Goal: Information Seeking & Learning: Learn about a topic

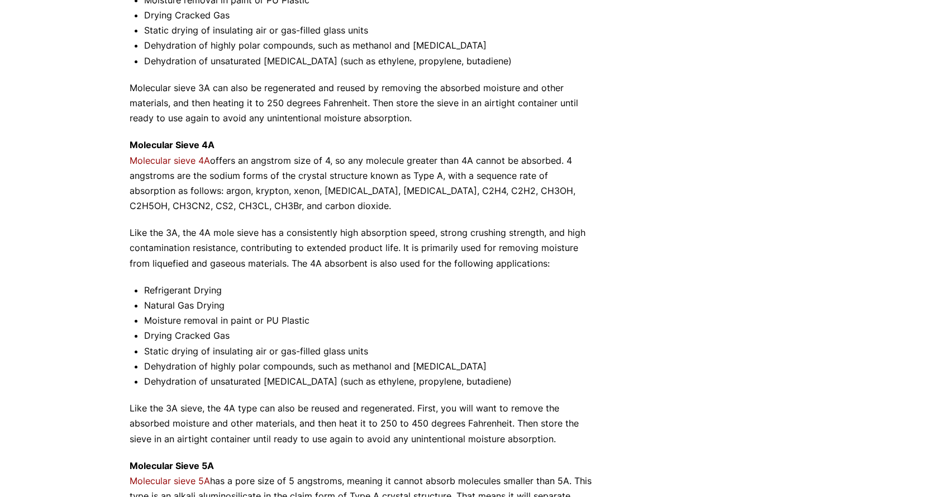
scroll to position [630, 0]
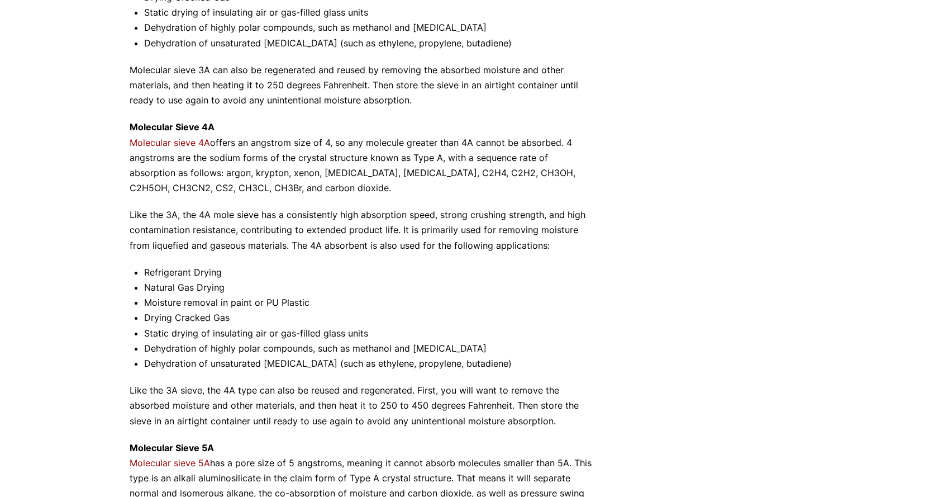
click at [292, 189] on p "Molecular Sieve 4A Molecular sieve 4A offers an angstrom size of 4, so any mole…" at bounding box center [363, 158] width 466 height 76
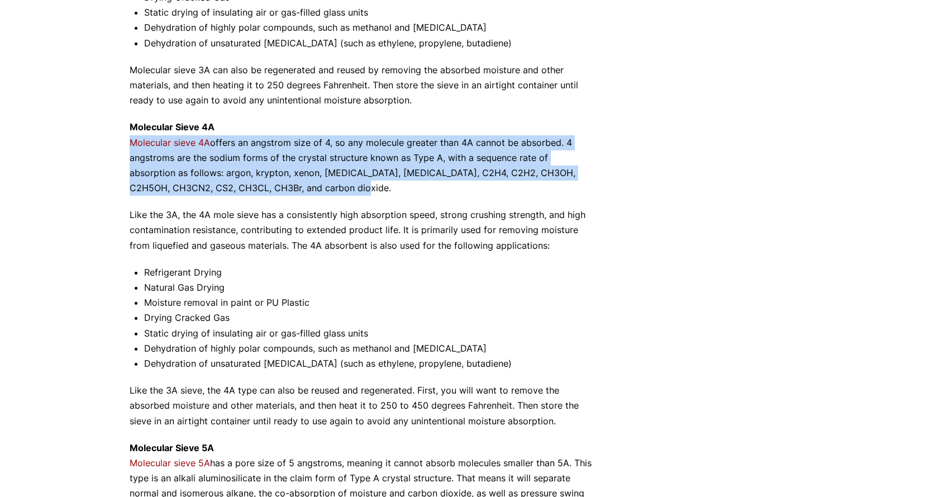
drag, startPoint x: 317, startPoint y: 184, endPoint x: 111, endPoint y: 146, distance: 209.6
click at [111, 146] on div "Our website has detected that you are using an outdated browser that will preve…" at bounding box center [464, 169] width 929 height 1599
drag, startPoint x: 111, startPoint y: 146, endPoint x: 406, endPoint y: 185, distance: 297.0
click at [406, 185] on div "Our website has detected that you are using an outdated browser that will preve…" at bounding box center [464, 169] width 929 height 1599
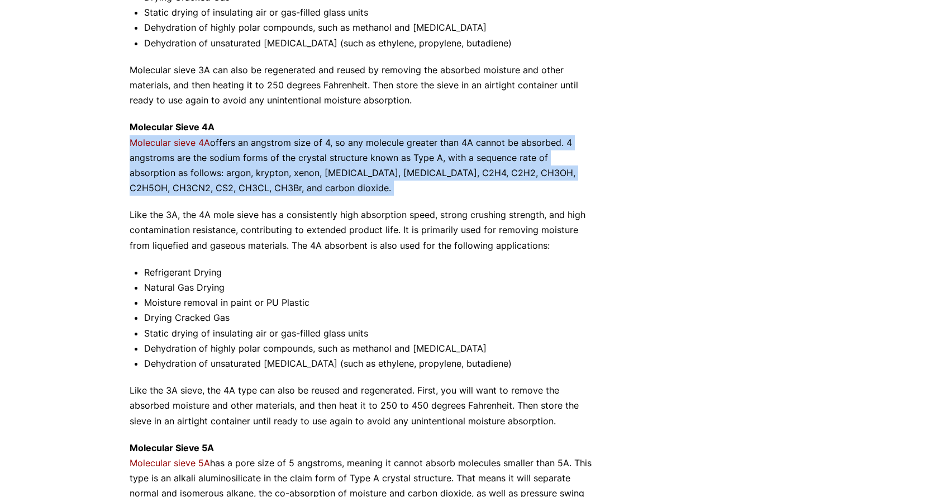
click at [406, 185] on p "Molecular Sieve 4A Molecular sieve 4A offers an angstrom size of 4, so any mole…" at bounding box center [363, 158] width 466 height 76
drag, startPoint x: 406, startPoint y: 185, endPoint x: 132, endPoint y: 144, distance: 276.3
click at [132, 144] on p "Molecular Sieve 4A Molecular sieve 4A offers an angstrom size of 4, so any mole…" at bounding box center [363, 158] width 466 height 76
click at [132, 144] on link "Molecular sieve 4A" at bounding box center [170, 142] width 80 height 11
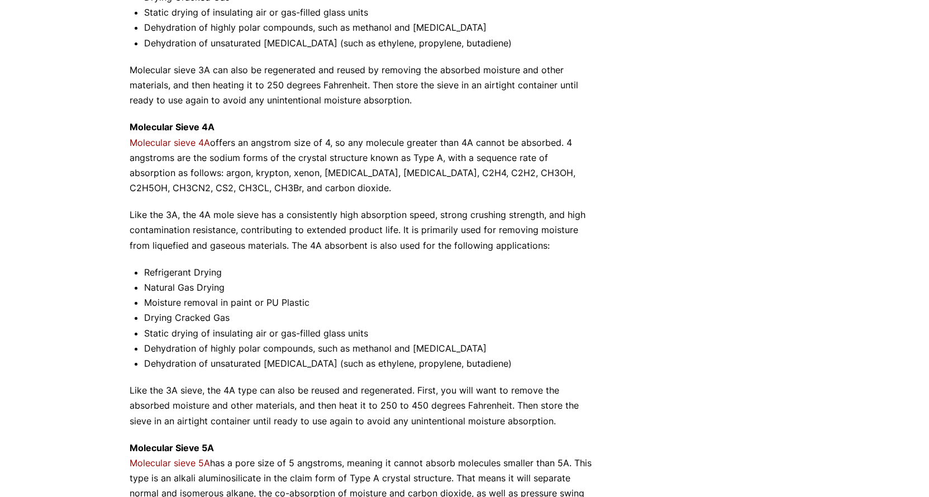
click at [339, 213] on p "Like the 3A, the 4A mole sieve has a consistently high absorption speed, strong…" at bounding box center [363, 230] width 466 height 46
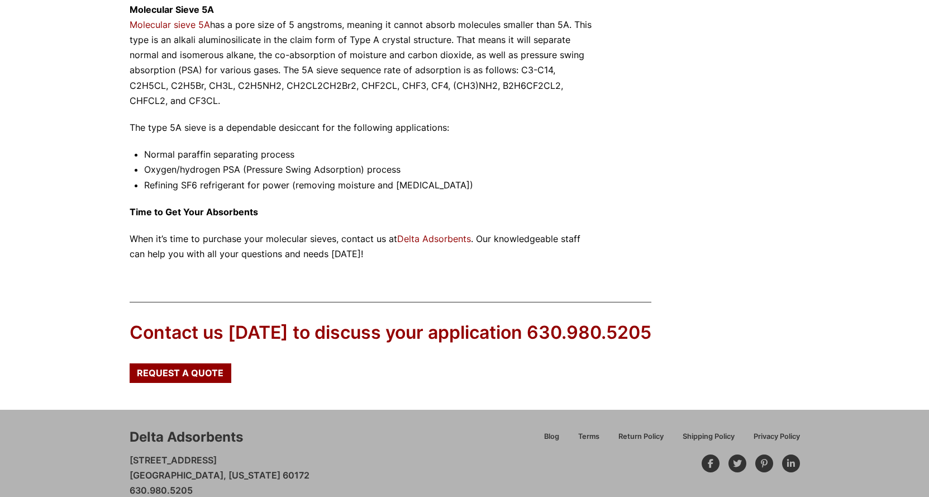
scroll to position [1102, 0]
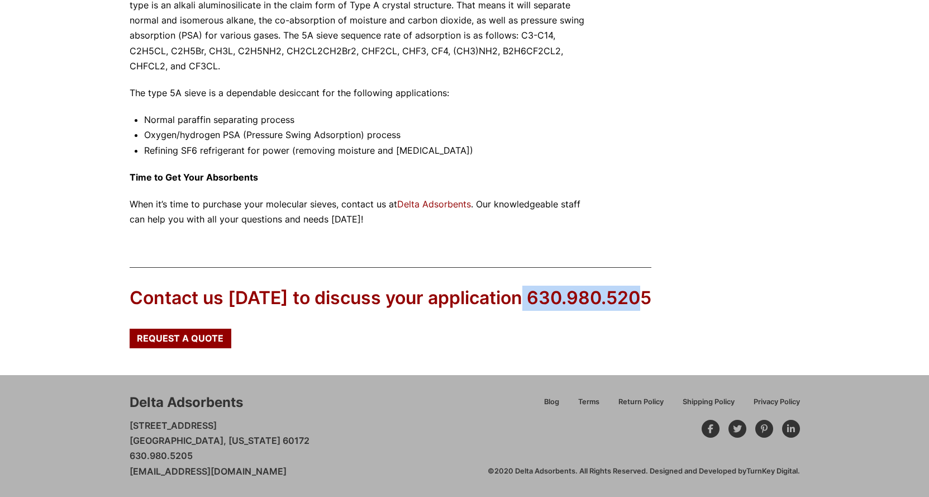
drag, startPoint x: 521, startPoint y: 301, endPoint x: 653, endPoint y: 296, distance: 131.9
click at [653, 296] on div "Contact us [DATE] to discuss your application 630.980.5205 Request a Quote" at bounding box center [465, 307] width 670 height 80
drag, startPoint x: 602, startPoint y: 304, endPoint x: 527, endPoint y: 307, distance: 74.4
click at [527, 310] on div "Contact us [DATE] to discuss your application 630.980.5205" at bounding box center [391, 297] width 522 height 25
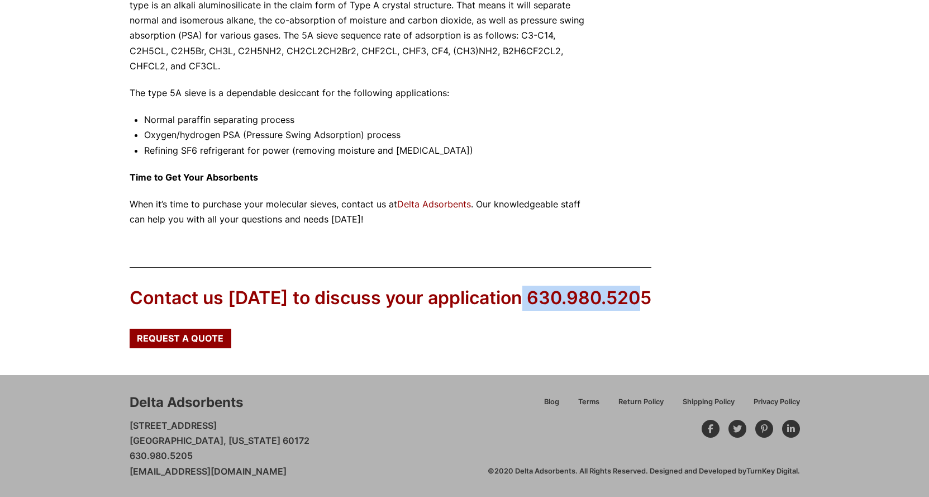
drag, startPoint x: 523, startPoint y: 296, endPoint x: 656, endPoint y: 296, distance: 132.9
click at [656, 296] on div "Contact us [DATE] to discuss your application 630.980.5205 Request a Quote" at bounding box center [465, 307] width 670 height 80
drag, startPoint x: 641, startPoint y: 298, endPoint x: 521, endPoint y: 302, distance: 120.2
click at [521, 302] on div "Contact us [DATE] to discuss your application 630.980.5205" at bounding box center [391, 297] width 522 height 25
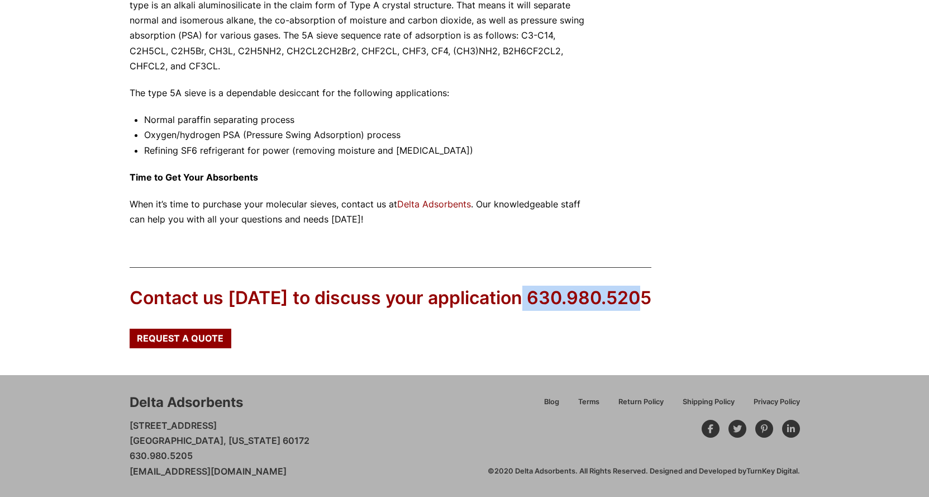
click at [521, 302] on div "Contact us [DATE] to discuss your application 630.980.5205" at bounding box center [391, 297] width 522 height 25
drag, startPoint x: 518, startPoint y: 301, endPoint x: 645, endPoint y: 294, distance: 127.0
click at [645, 294] on div "Contact us [DATE] to discuss your application 630.980.5205 Request a Quote" at bounding box center [465, 307] width 670 height 80
drag, startPoint x: 642, startPoint y: 298, endPoint x: 526, endPoint y: 305, distance: 115.9
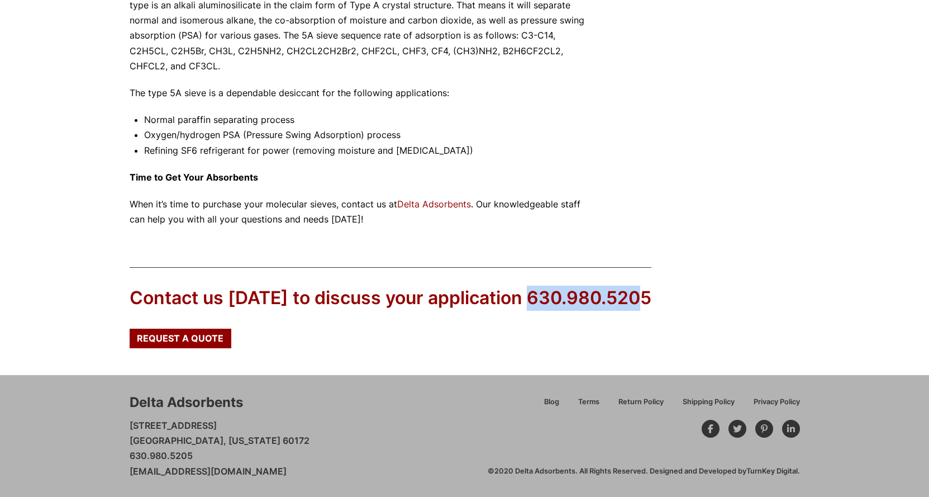
click at [526, 305] on div "Contact us [DATE] to discuss your application 630.980.5205" at bounding box center [391, 297] width 522 height 25
drag, startPoint x: 523, startPoint y: 301, endPoint x: 652, endPoint y: 301, distance: 129.6
click at [652, 301] on div "Contact us [DATE] to discuss your application 630.980.5205 Request a Quote" at bounding box center [465, 307] width 670 height 80
drag, startPoint x: 642, startPoint y: 299, endPoint x: 520, endPoint y: 294, distance: 121.9
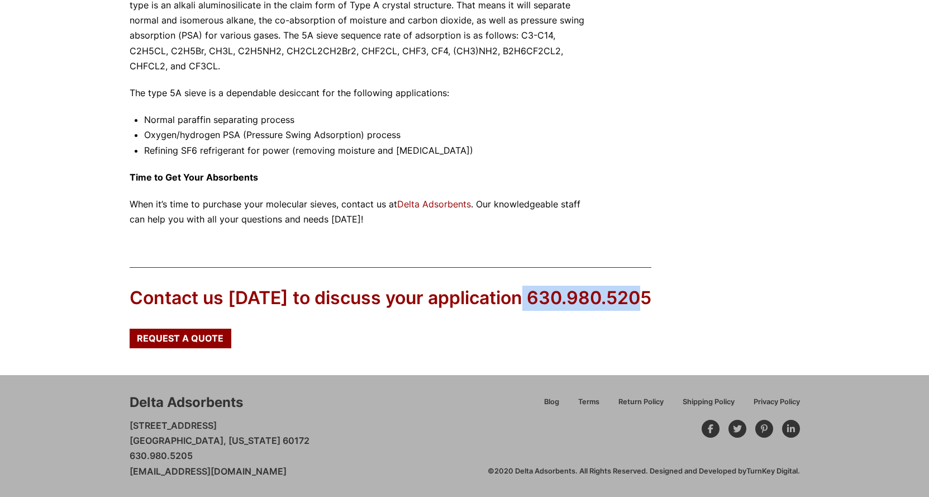
click at [520, 294] on div "Contact us [DATE] to discuss your application 630.980.5205" at bounding box center [391, 297] width 522 height 25
drag, startPoint x: 518, startPoint y: 296, endPoint x: 650, endPoint y: 292, distance: 131.3
click at [650, 292] on div "Contact us [DATE] to discuss your application 630.980.5205 Request a Quote" at bounding box center [465, 307] width 670 height 80
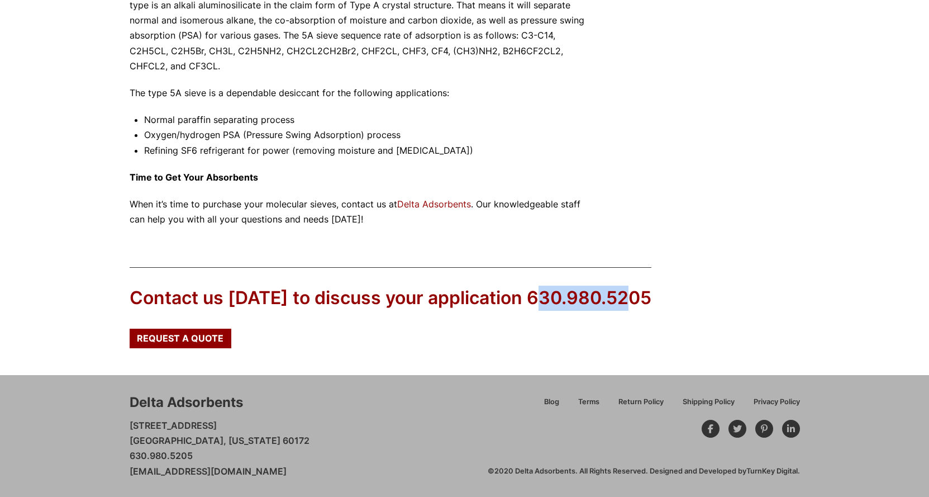
drag, startPoint x: 637, startPoint y: 298, endPoint x: 538, endPoint y: 296, distance: 98.9
click at [539, 296] on div "Contact us [DATE] to discuss your application 630.980.5205" at bounding box center [391, 297] width 522 height 25
drag, startPoint x: 520, startPoint y: 296, endPoint x: 643, endPoint y: 295, distance: 123.5
click at [643, 295] on div "Contact us [DATE] to discuss your application 630.980.5205 Request a Quote" at bounding box center [465, 307] width 670 height 80
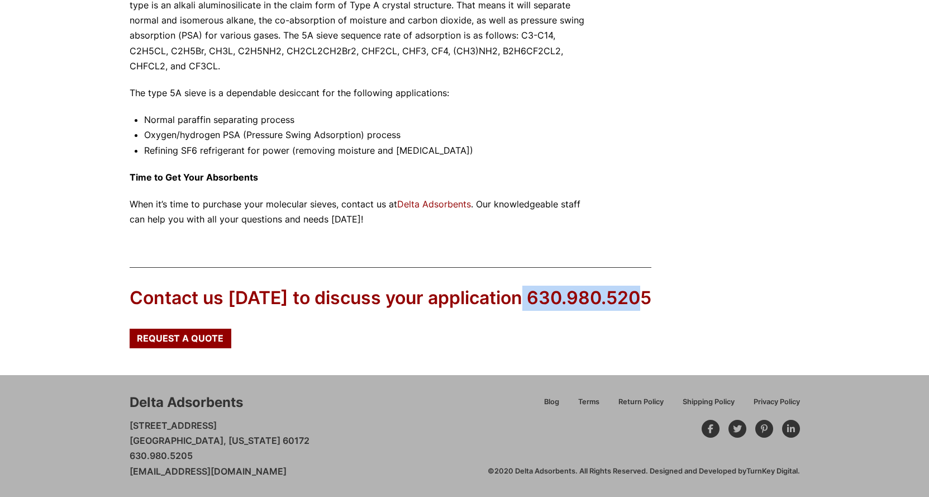
drag, startPoint x: 640, startPoint y: 297, endPoint x: 521, endPoint y: 298, distance: 119.0
click at [521, 298] on div "Contact us [DATE] to discuss your application 630.980.5205" at bounding box center [391, 297] width 522 height 25
drag, startPoint x: 521, startPoint y: 298, endPoint x: 631, endPoint y: 299, distance: 110.0
click at [631, 299] on div "Contact us [DATE] to discuss your application 630.980.5205" at bounding box center [391, 297] width 522 height 25
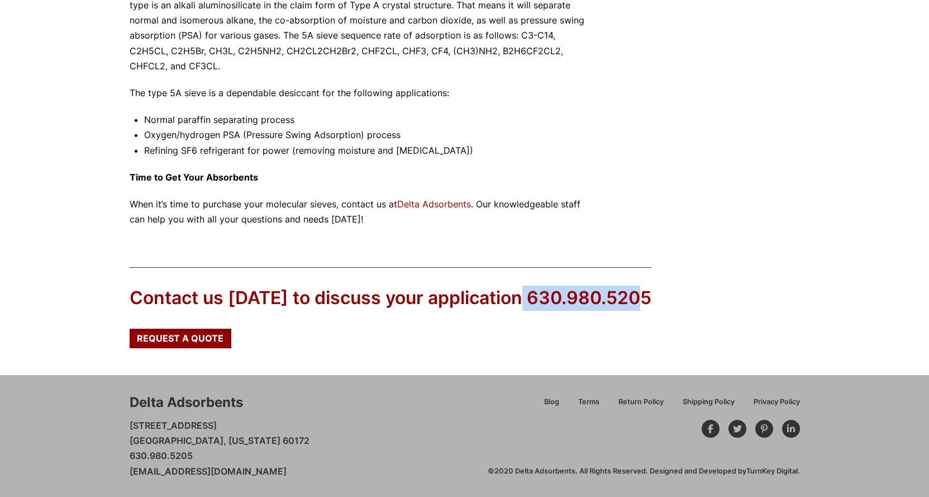
click at [632, 299] on div "Contact us [DATE] to discuss your application 630.980.5205" at bounding box center [391, 297] width 522 height 25
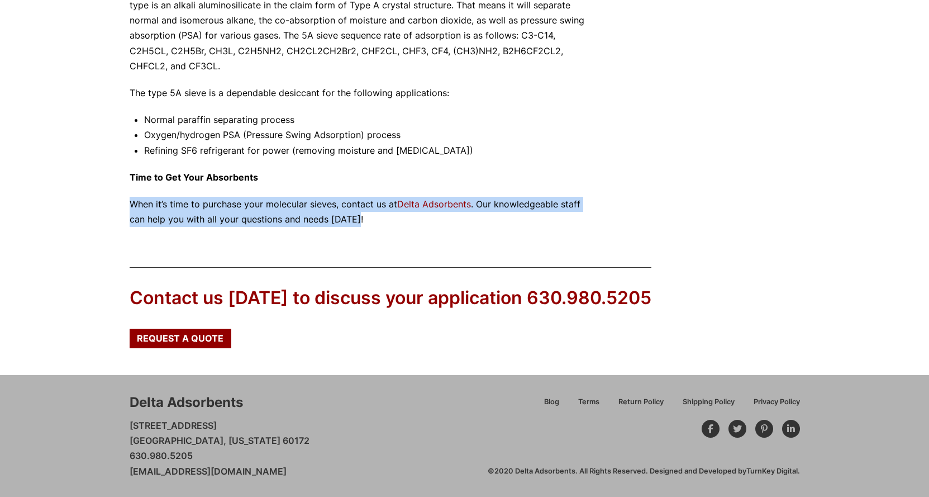
drag, startPoint x: 509, startPoint y: 215, endPoint x: 507, endPoint y: 168, distance: 46.4
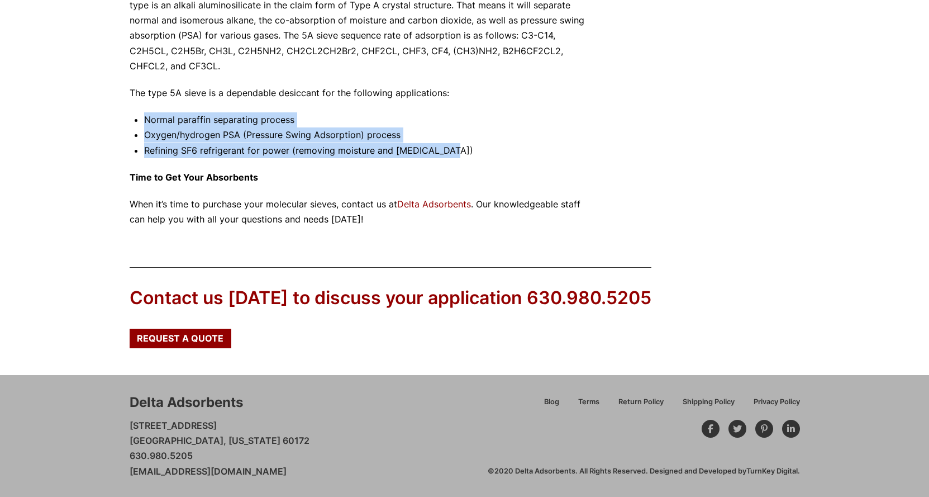
drag, startPoint x: 466, startPoint y: 150, endPoint x: 127, endPoint y: 118, distance: 340.0
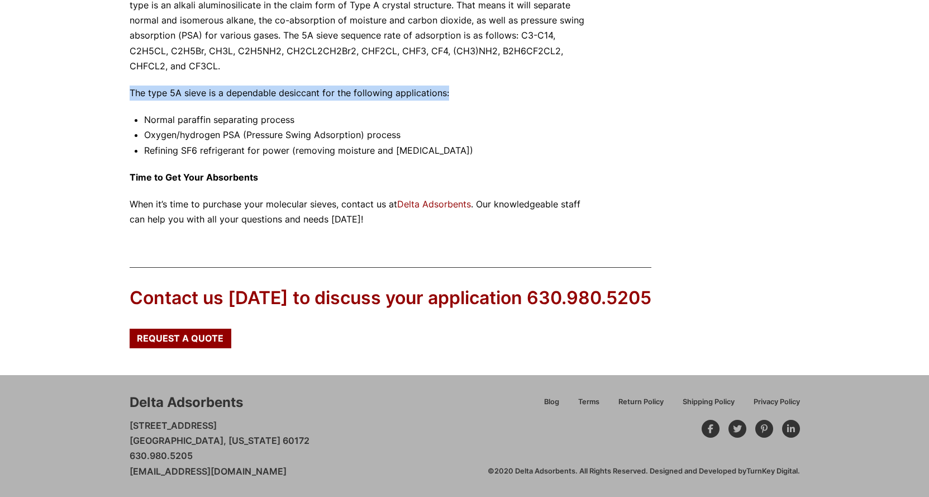
drag, startPoint x: 124, startPoint y: 92, endPoint x: 454, endPoint y: 93, distance: 329.6
click at [454, 93] on p "The type 5A sieve is a dependable desiccant for the following applications:" at bounding box center [363, 92] width 466 height 15
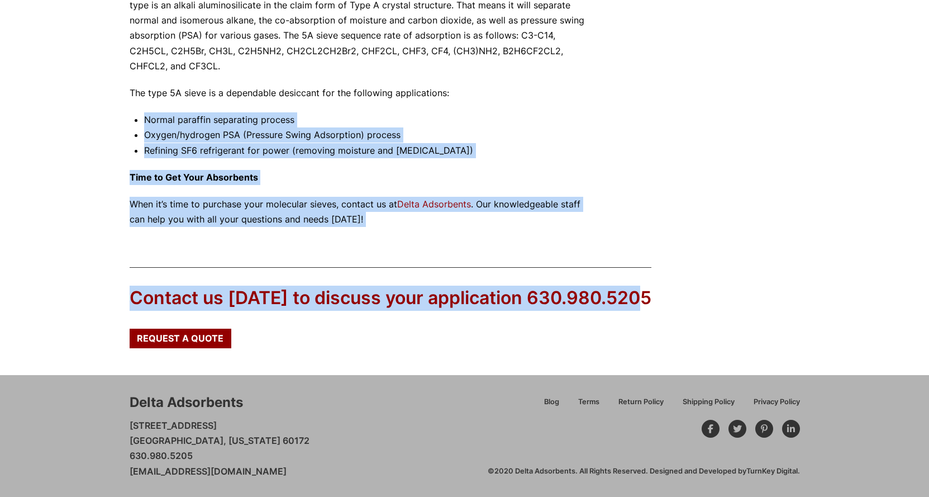
drag, startPoint x: 643, startPoint y: 299, endPoint x: 109, endPoint y: 104, distance: 568.5
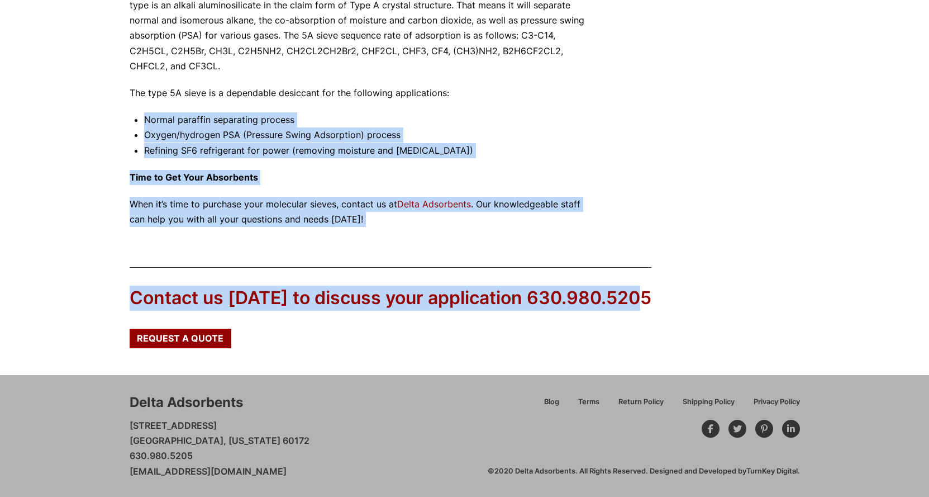
drag, startPoint x: 637, startPoint y: 298, endPoint x: 145, endPoint y: 117, distance: 524.9
click at [145, 117] on li "Normal paraffin separating process" at bounding box center [369, 119] width 451 height 15
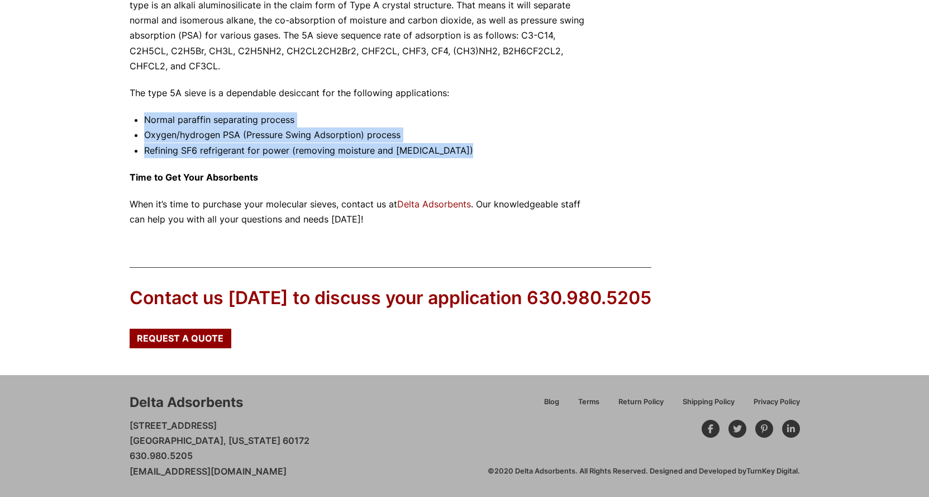
drag, startPoint x: 145, startPoint y: 117, endPoint x: 486, endPoint y: 153, distance: 343.2
click at [486, 153] on ul "Normal paraffin separating process Oxygen/hydrogen PSA (Pressure Swing Adsorpti…" at bounding box center [369, 135] width 451 height 46
click at [486, 153] on li "Refining SF6 refrigerant for power (removing moisture and [MEDICAL_DATA])" at bounding box center [369, 150] width 451 height 15
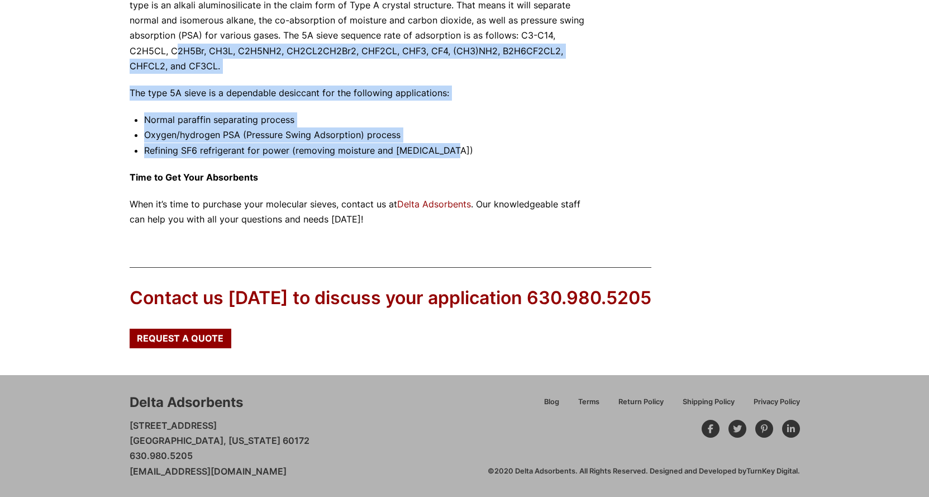
drag, startPoint x: 414, startPoint y: 135, endPoint x: 177, endPoint y: 122, distance: 237.7
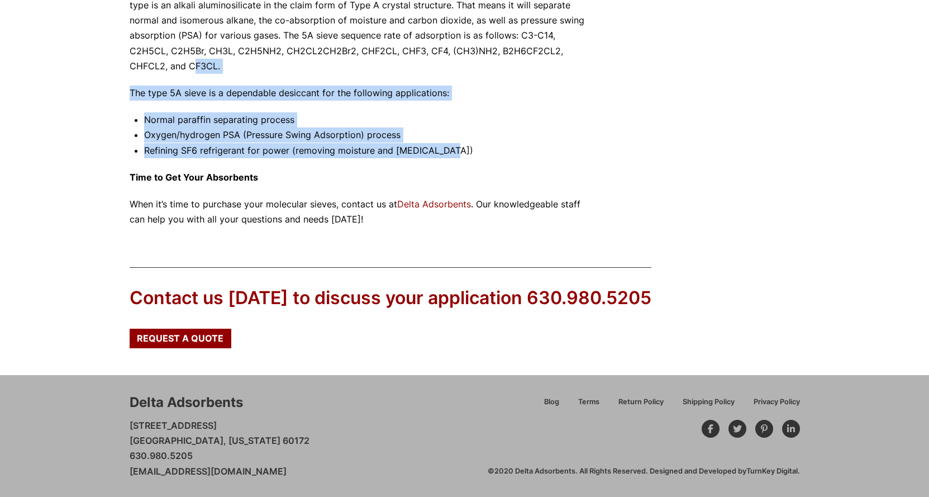
click at [187, 127] on li "Normal paraffin separating process" at bounding box center [369, 119] width 451 height 15
drag, startPoint x: 126, startPoint y: 86, endPoint x: 455, endPoint y: 152, distance: 335.6
click at [455, 152] on li "Refining SF6 refrigerant for power (removing moisture and [MEDICAL_DATA])" at bounding box center [369, 150] width 451 height 15
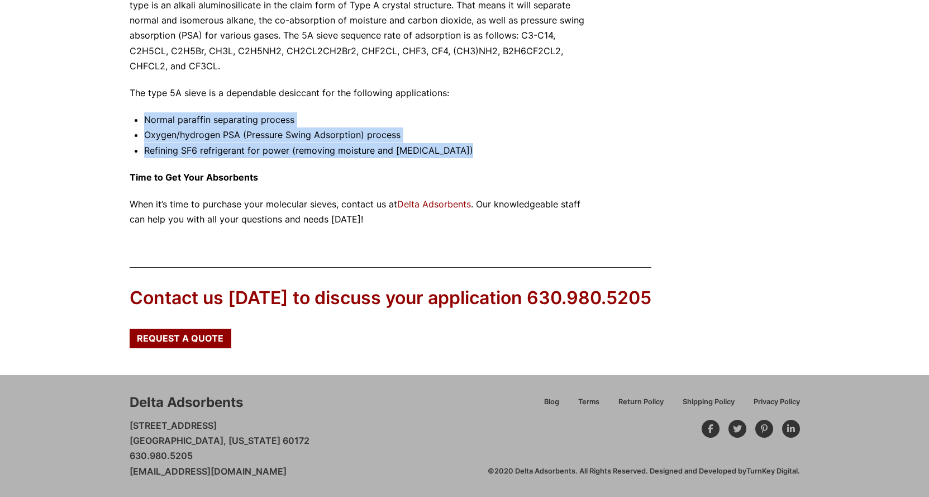
drag, startPoint x: 455, startPoint y: 152, endPoint x: 139, endPoint y: 121, distance: 317.7
click at [144, 124] on li "Normal paraffin separating process" at bounding box center [369, 119] width 451 height 15
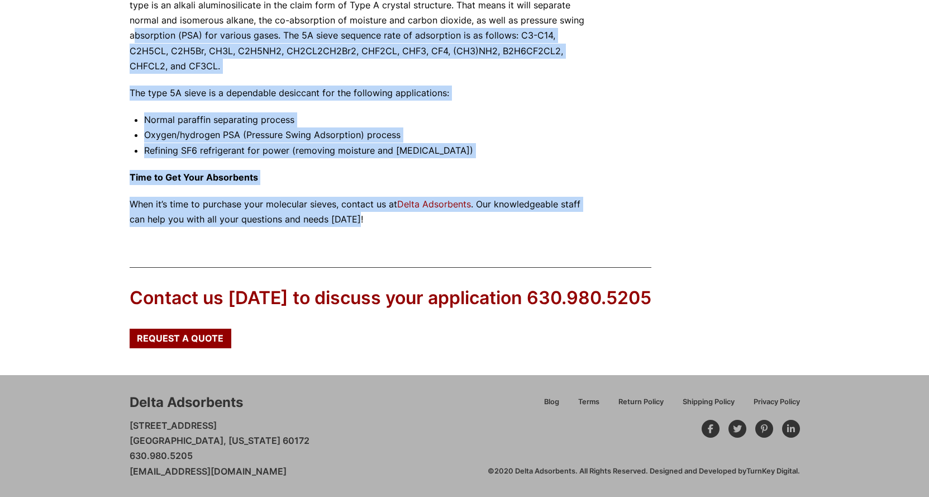
drag, startPoint x: 386, startPoint y: 221, endPoint x: 126, endPoint y: 33, distance: 320.5
click at [192, 59] on p "Molecular Sieve 5A Molecular sieve 5A has a pore size of 5 angstroms, meaning i…" at bounding box center [363, 21] width 466 height 106
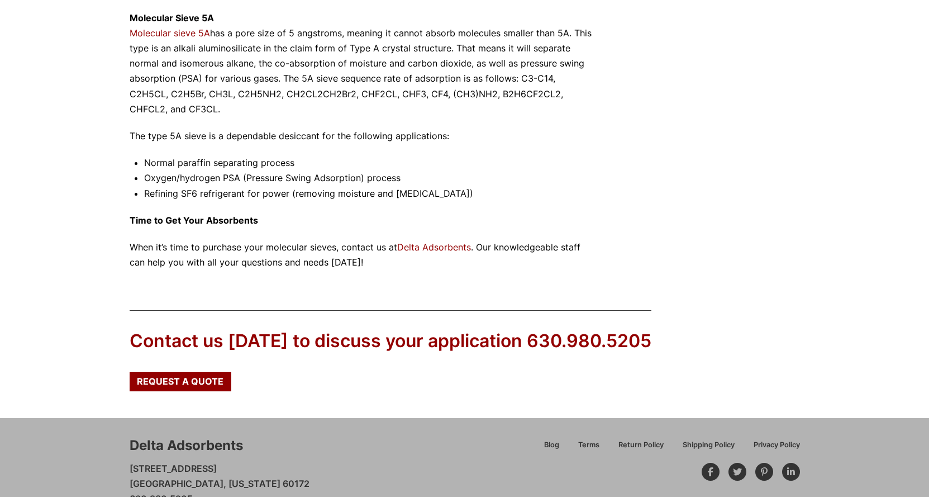
scroll to position [1046, 0]
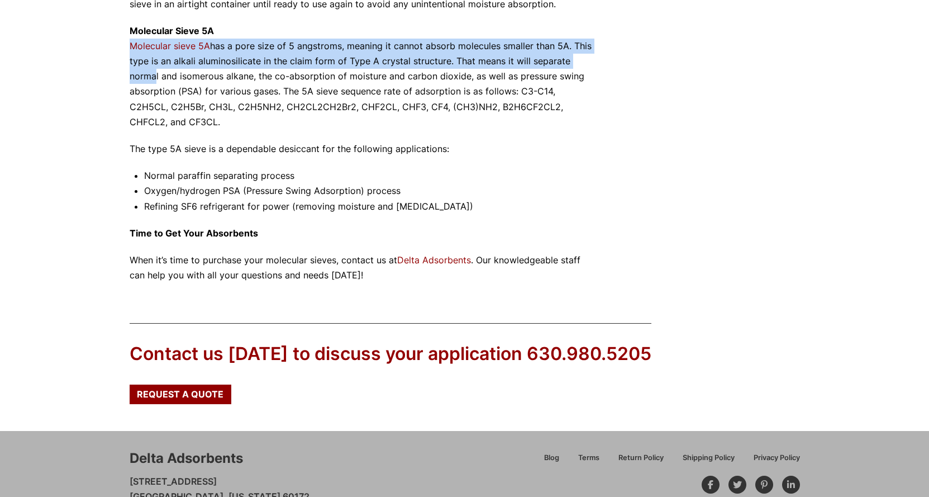
drag, startPoint x: 120, startPoint y: 40, endPoint x: 149, endPoint y: 78, distance: 48.2
drag, startPoint x: 125, startPoint y: 27, endPoint x: 189, endPoint y: 125, distance: 116.5
click at [189, 125] on p "Molecular Sieve 5A Molecular sieve 5A has a pore size of 5 angstroms, meaning i…" at bounding box center [363, 76] width 466 height 106
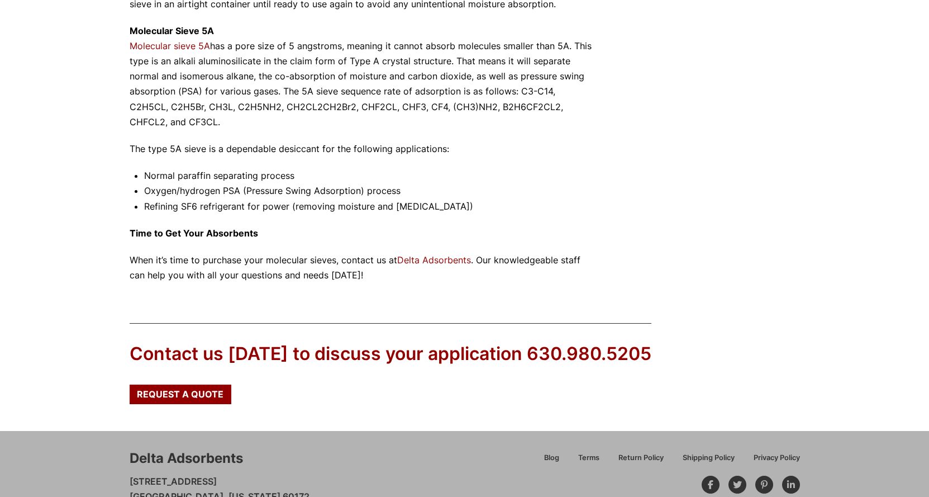
drag, startPoint x: 190, startPoint y: 125, endPoint x: 116, endPoint y: 40, distance: 113.2
drag, startPoint x: 118, startPoint y: 31, endPoint x: 225, endPoint y: 120, distance: 138.8
click at [225, 120] on p "Molecular Sieve 5A Molecular sieve 5A has a pore size of 5 angstroms, meaning i…" at bounding box center [363, 76] width 466 height 106
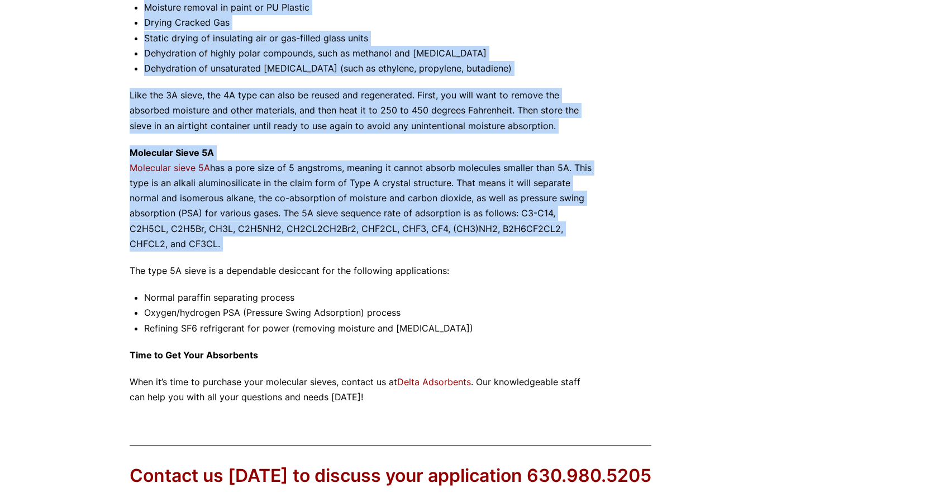
scroll to position [837, 0]
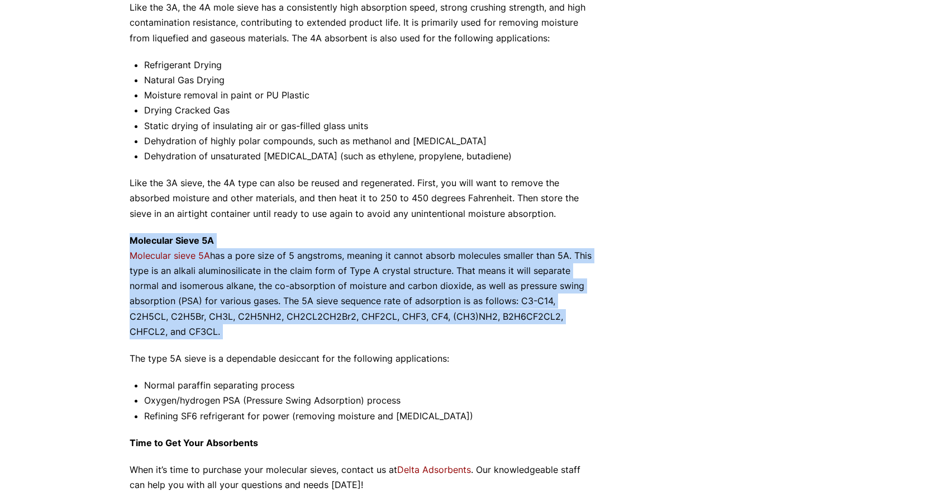
drag, startPoint x: 225, startPoint y: 120, endPoint x: 108, endPoint y: 246, distance: 172.4
drag, startPoint x: 108, startPoint y: 246, endPoint x: 196, endPoint y: 328, distance: 119.7
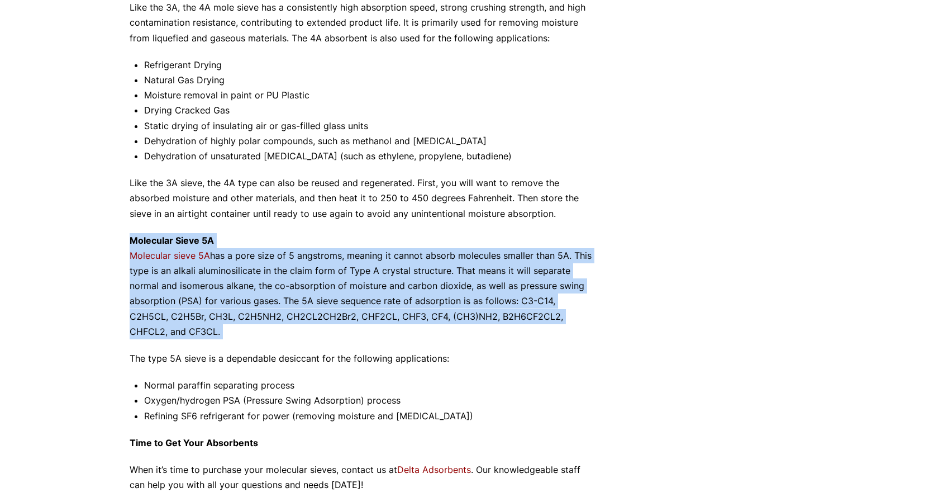
click at [196, 328] on p "Molecular Sieve 5A Molecular sieve 5A has a pore size of 5 angstroms, meaning i…" at bounding box center [363, 286] width 466 height 106
drag, startPoint x: 196, startPoint y: 328, endPoint x: 85, endPoint y: 232, distance: 146.5
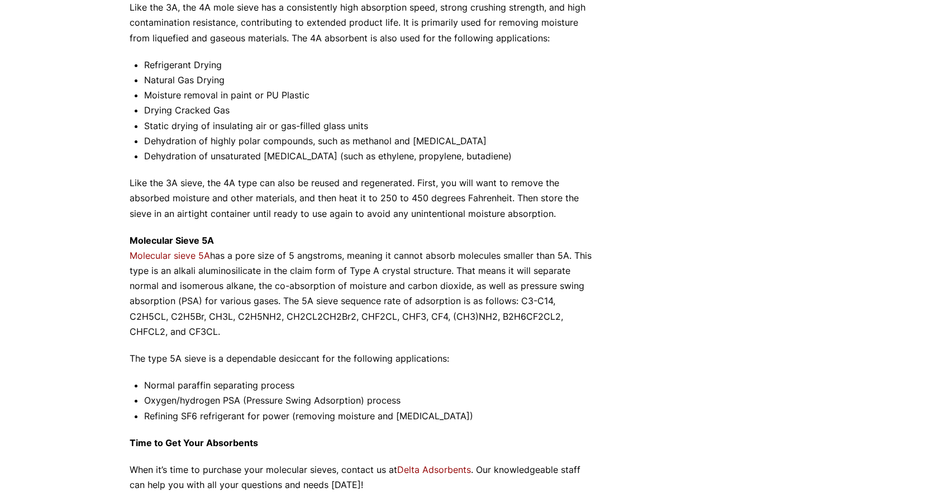
drag, startPoint x: 124, startPoint y: 242, endPoint x: 165, endPoint y: 335, distance: 101.3
click at [163, 330] on p "Molecular Sieve 5A Molecular sieve 5A has a pore size of 5 angstroms, meaning i…" at bounding box center [363, 286] width 466 height 106
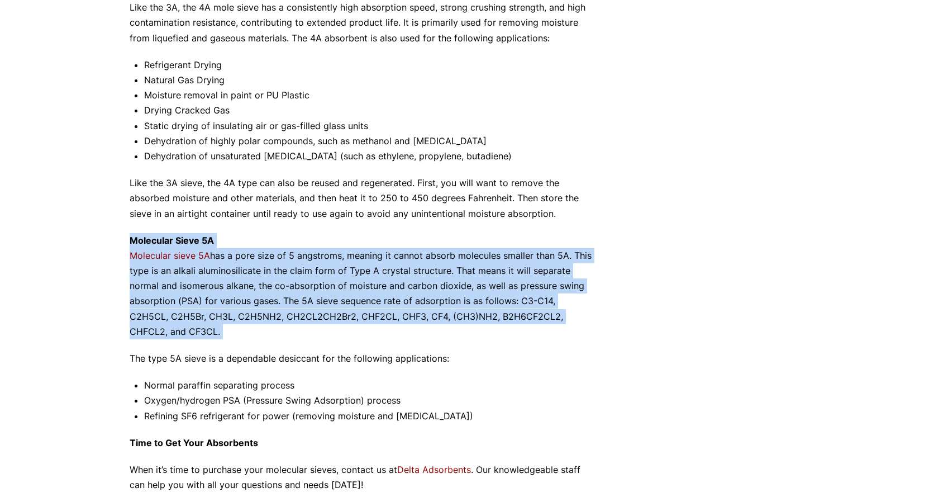
drag, startPoint x: 163, startPoint y: 330, endPoint x: 113, endPoint y: 238, distance: 104.5
drag, startPoint x: 120, startPoint y: 242, endPoint x: 163, endPoint y: 337, distance: 103.5
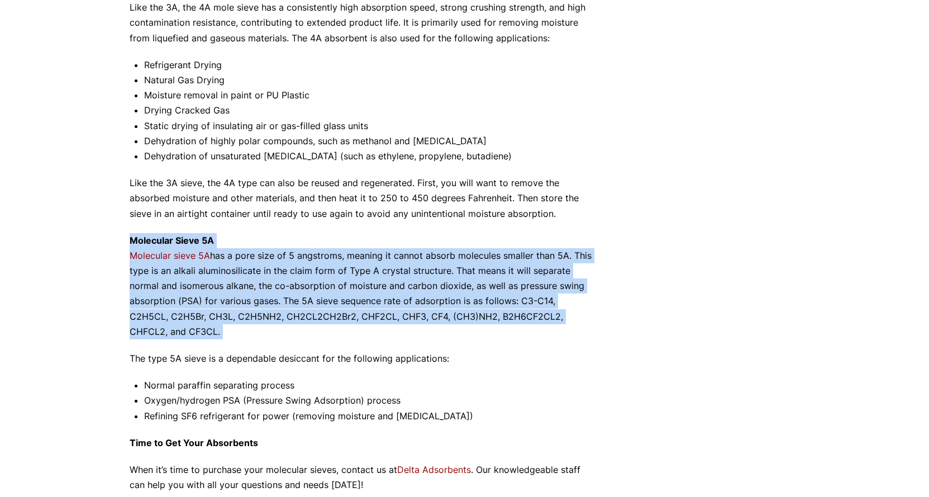
click at [163, 337] on p "Molecular Sieve 5A Molecular sieve 5A has a pore size of 5 angstroms, meaning i…" at bounding box center [363, 286] width 466 height 106
drag, startPoint x: 162, startPoint y: 332, endPoint x: 110, endPoint y: 246, distance: 100.5
click at [309, 239] on p "Molecular Sieve 5A Molecular sieve 5A has a pore size of 5 angstroms, meaning i…" at bounding box center [363, 286] width 466 height 106
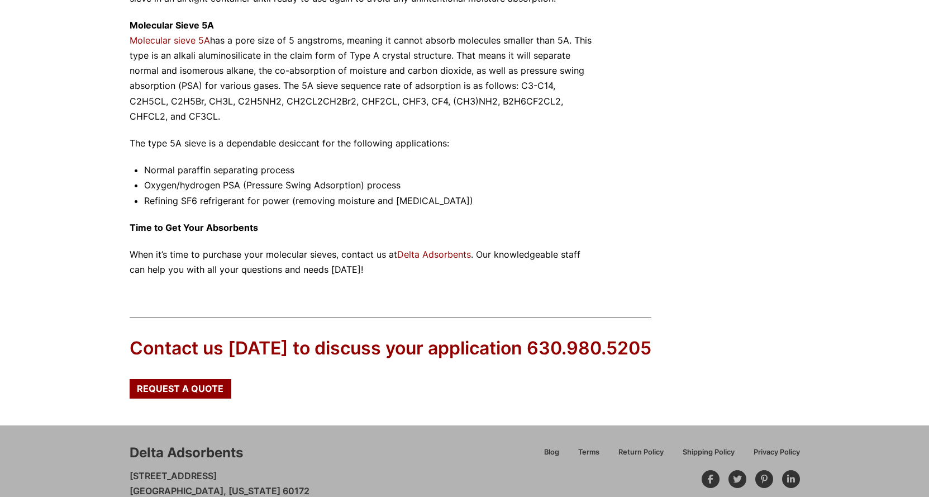
scroll to position [1046, 0]
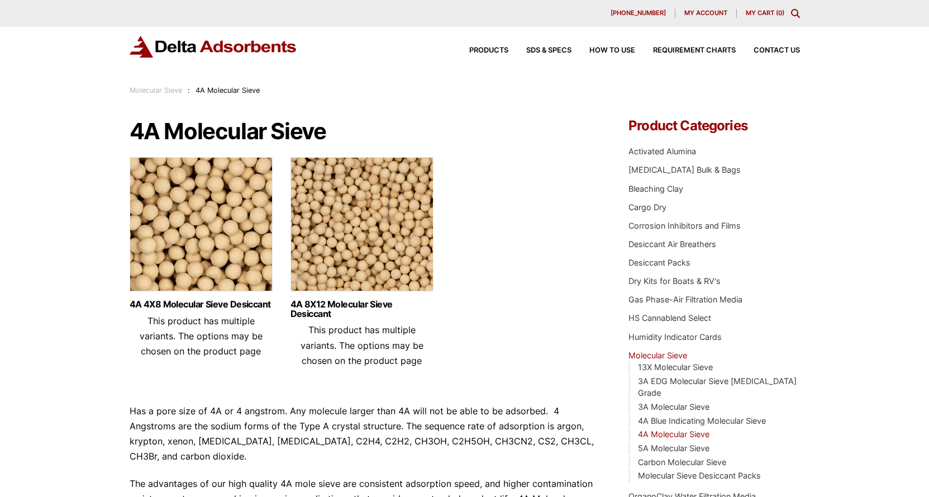
drag, startPoint x: 0, startPoint y: 0, endPoint x: 158, endPoint y: 158, distance: 222.8
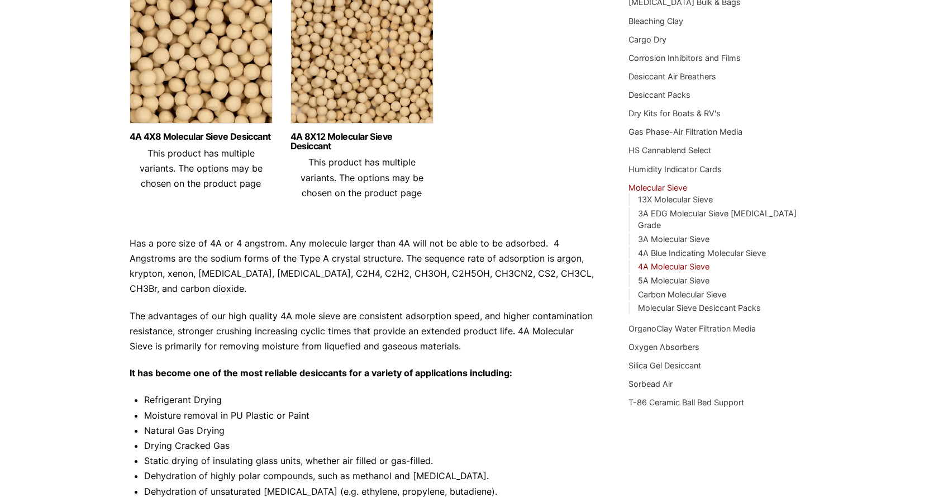
scroll to position [223, 0]
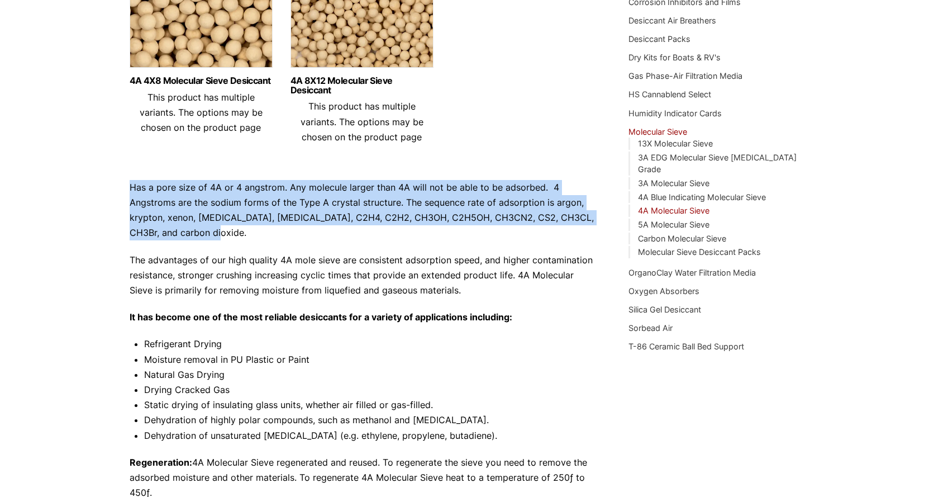
drag, startPoint x: 119, startPoint y: 187, endPoint x: 274, endPoint y: 234, distance: 162.4
click at [274, 234] on div "Our website has detected that you are using an outdated browser that will preve…" at bounding box center [464, 314] width 929 height 1074
click at [298, 227] on p "Has a pore size of 4A or 4 angstrom. Any molecule larger than 4A will not be ab…" at bounding box center [363, 210] width 466 height 61
drag, startPoint x: 298, startPoint y: 227, endPoint x: 94, endPoint y: 186, distance: 207.5
click at [94, 186] on div "Our website has detected that you are using an outdated browser that will preve…" at bounding box center [464, 314] width 929 height 1074
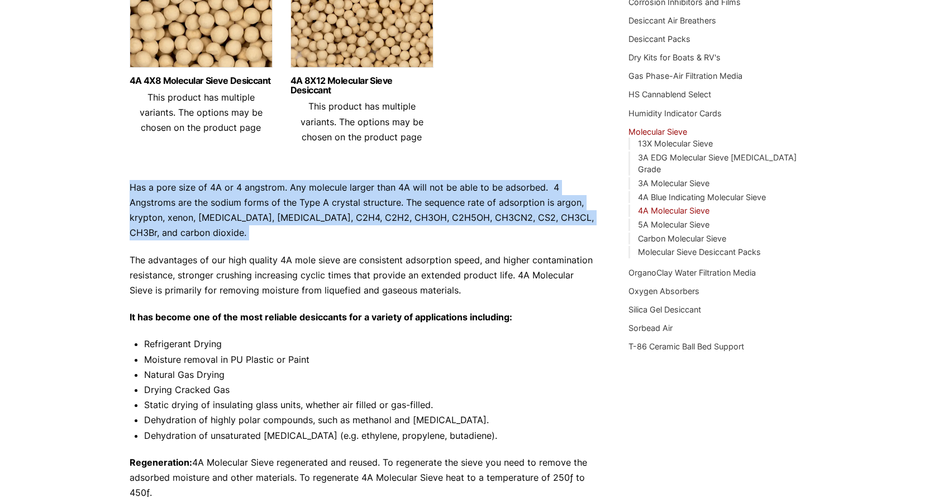
click at [94, 186] on div "Our website has detected that you are using an outdated browser that will preve…" at bounding box center [464, 314] width 929 height 1074
drag, startPoint x: 84, startPoint y: 187, endPoint x: 306, endPoint y: 231, distance: 225.5
click at [306, 231] on div "Our website has detected that you are using an outdated browser that will preve…" at bounding box center [464, 314] width 929 height 1074
click at [306, 231] on p "Has a pore size of 4A or 4 angstrom. Any molecule larger than 4A will not be ab…" at bounding box center [363, 210] width 466 height 61
drag, startPoint x: 306, startPoint y: 231, endPoint x: 87, endPoint y: 194, distance: 222.1
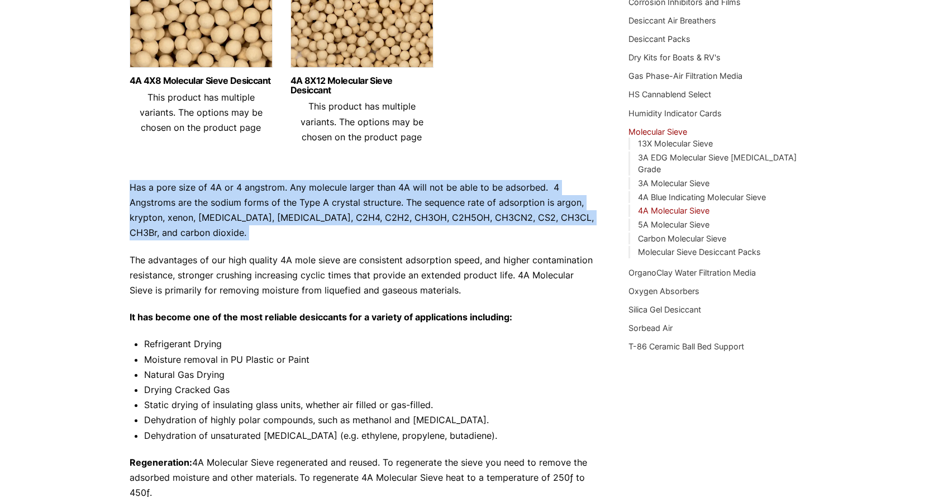
click at [87, 194] on div "Our website has detected that you are using an outdated browser that will preve…" at bounding box center [464, 314] width 929 height 1074
drag, startPoint x: 87, startPoint y: 194, endPoint x: 313, endPoint y: 230, distance: 229.0
click at [313, 230] on div "Our website has detected that you are using an outdated browser that will preve…" at bounding box center [464, 314] width 929 height 1074
click at [313, 230] on p "Has a pore size of 4A or 4 angstrom. Any molecule larger than 4A will not be ab…" at bounding box center [363, 210] width 466 height 61
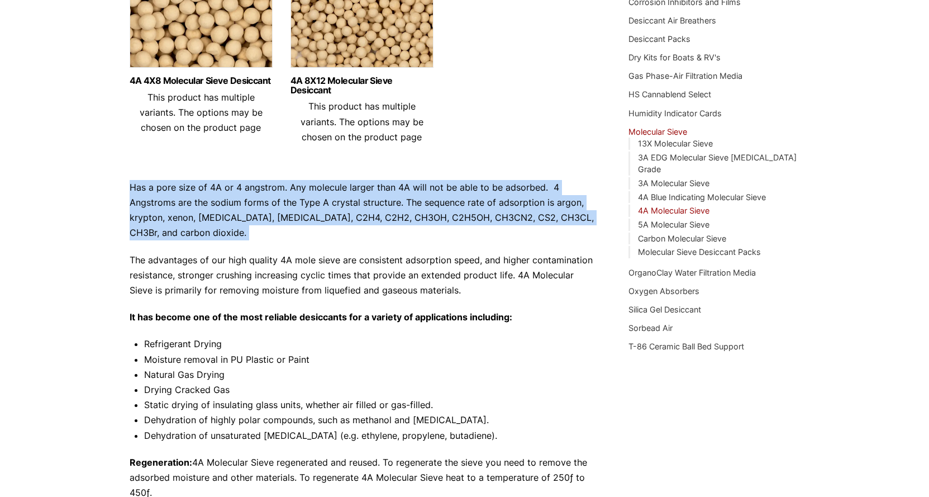
drag, startPoint x: 313, startPoint y: 230, endPoint x: 91, endPoint y: 189, distance: 225.4
click at [91, 189] on div "Our website has detected that you are using an outdated browser that will preve…" at bounding box center [464, 314] width 929 height 1074
drag, startPoint x: 91, startPoint y: 189, endPoint x: 246, endPoint y: 233, distance: 160.8
click at [246, 233] on div "Our website has detected that you are using an outdated browser that will preve…" at bounding box center [464, 314] width 929 height 1074
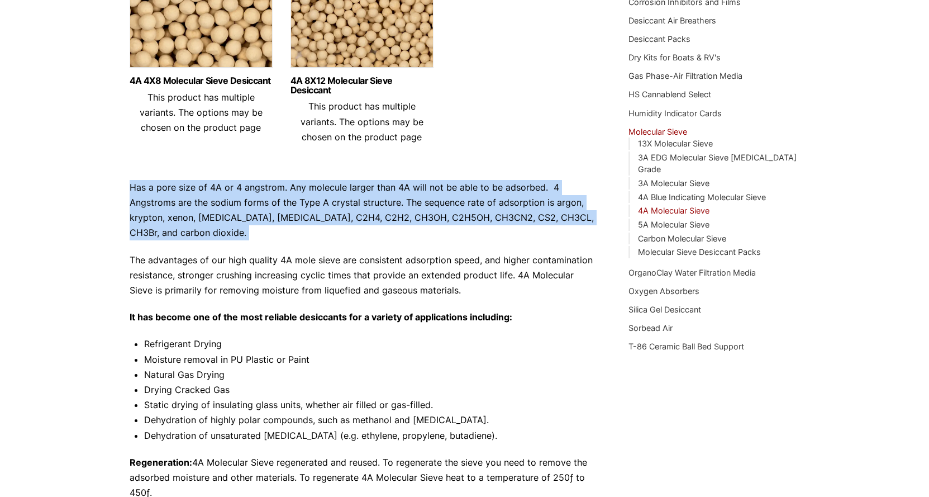
click at [246, 233] on p "Has a pore size of 4A or 4 angstrom. Any molecule larger than 4A will not be ab…" at bounding box center [363, 210] width 466 height 61
drag, startPoint x: 246, startPoint y: 233, endPoint x: 103, endPoint y: 179, distance: 152.9
click at [103, 179] on div "Our website has detected that you are using an outdated browser that will preve…" at bounding box center [464, 314] width 929 height 1074
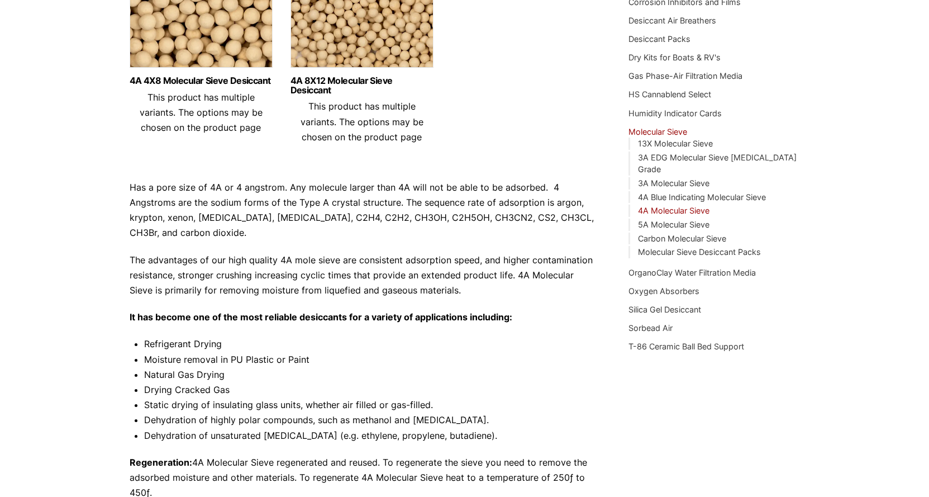
click at [364, 255] on p "The advantages of our high quality 4A mole sieve are consistent adsorption spee…" at bounding box center [363, 275] width 466 height 46
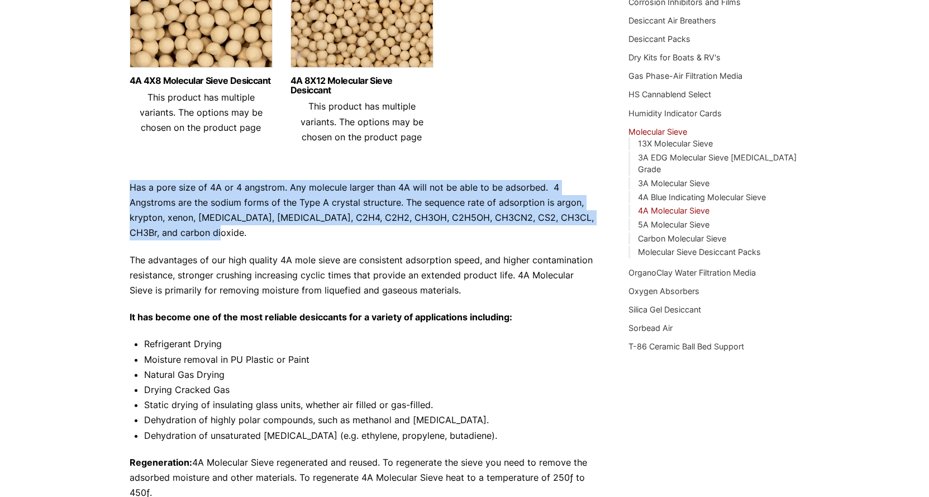
drag, startPoint x: 375, startPoint y: 236, endPoint x: 99, endPoint y: 181, distance: 281.9
click at [99, 181] on div "Our website has detected that you are using an outdated browser that will preve…" at bounding box center [464, 314] width 929 height 1074
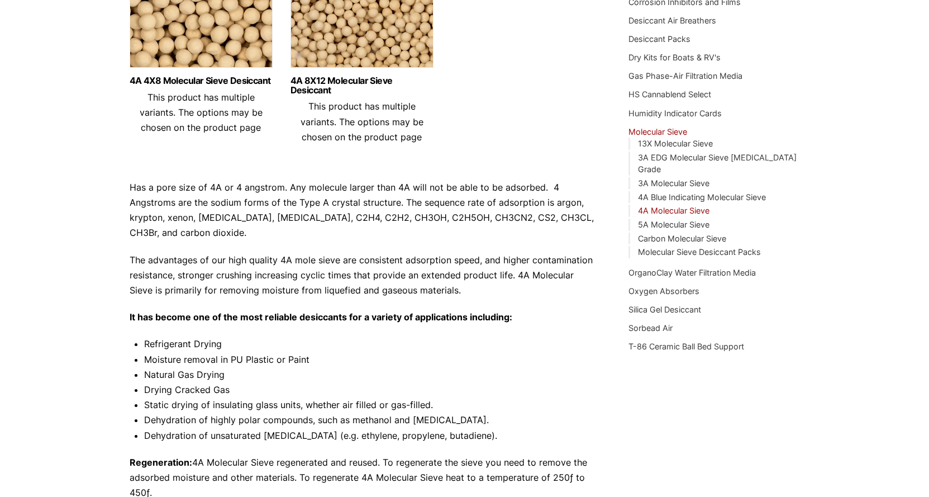
click at [147, 247] on div "Has a pore size of 4A or 4 angstrom. Any molecule larger than 4A will not be ab…" at bounding box center [363, 374] width 466 height 389
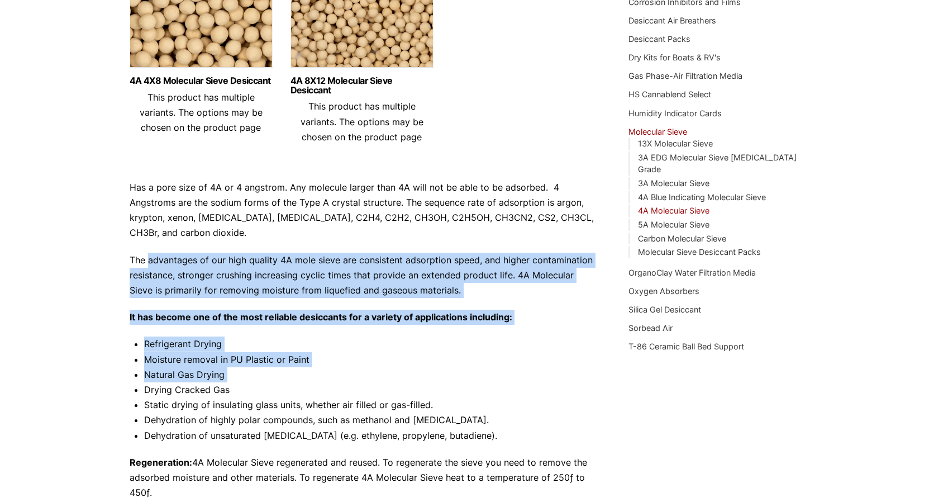
drag, startPoint x: 147, startPoint y: 247, endPoint x: 377, endPoint y: 377, distance: 262.9
click at [377, 377] on div "Has a pore size of 4A or 4 angstrom. Any molecule larger than 4A will not be ab…" at bounding box center [363, 374] width 466 height 389
click at [377, 377] on li "Natural Gas Drying" at bounding box center [369, 374] width 451 height 15
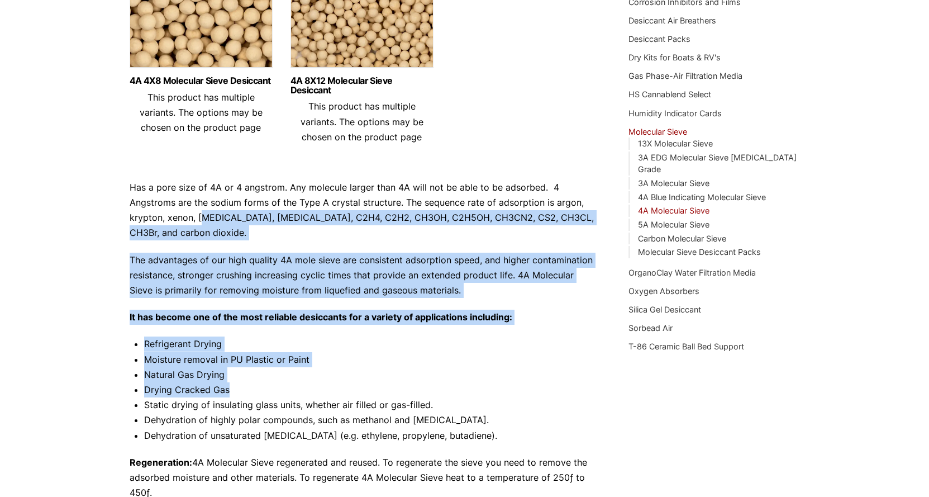
drag, startPoint x: 340, startPoint y: 381, endPoint x: 218, endPoint y: 204, distance: 214.5
click at [208, 208] on div "Has a pore size of 4A or 4 angstrom. Any molecule larger than 4A will not be ab…" at bounding box center [363, 374] width 466 height 389
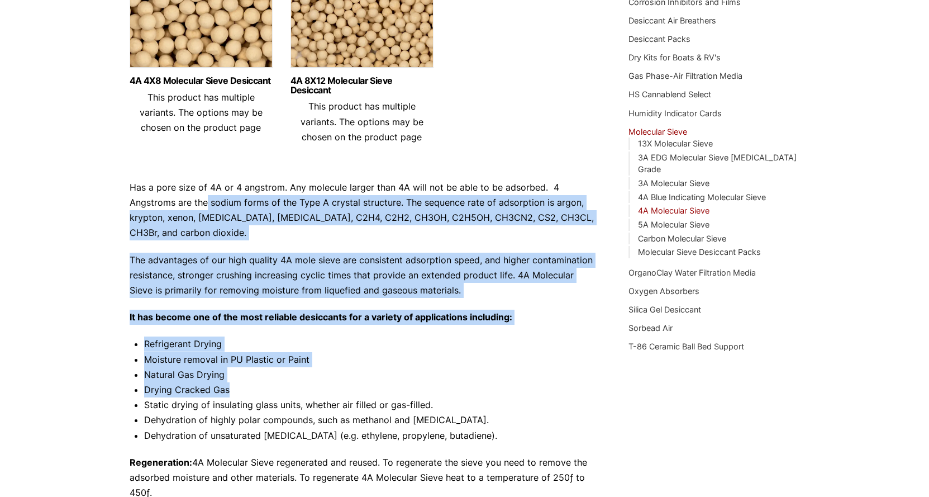
click at [370, 297] on p "The advantages of our high quality 4A mole sieve are consistent adsorption spee…" at bounding box center [363, 275] width 466 height 46
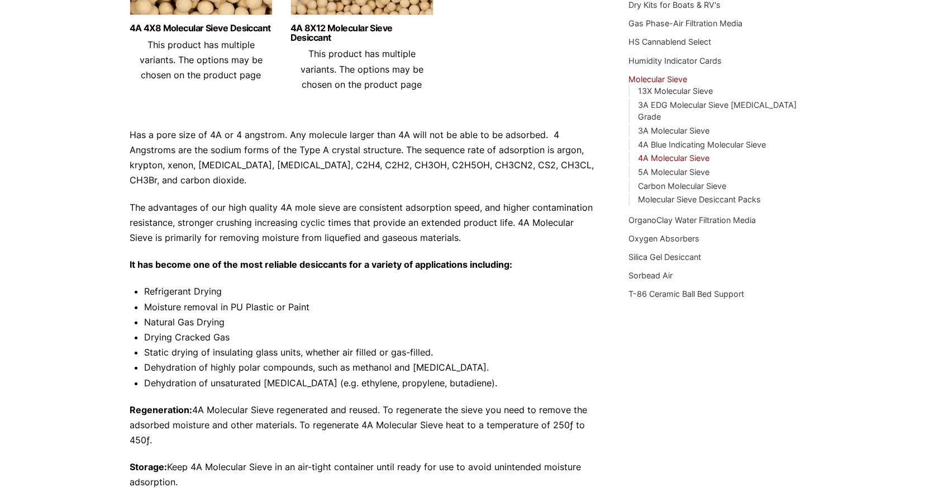
scroll to position [391, 0]
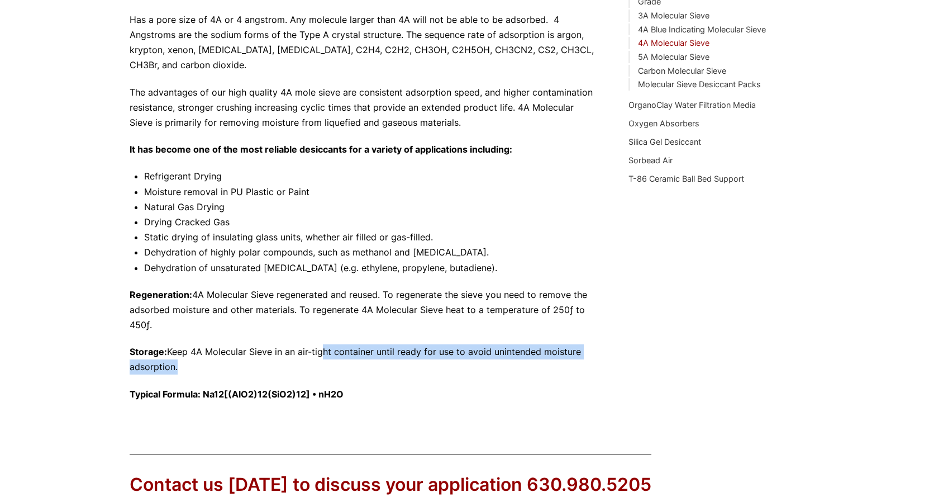
drag, startPoint x: 321, startPoint y: 354, endPoint x: 436, endPoint y: 364, distance: 115.0
click at [436, 364] on p "Storage: Keep 4A Molecular Sieve in an air-tight container until ready for use …" at bounding box center [363, 359] width 466 height 30
drag, startPoint x: 436, startPoint y: 364, endPoint x: 347, endPoint y: 318, distance: 99.9
click at [347, 318] on div "Has a pore size of 4A or 4 angstrom. Any molecule larger than 4A will not be ab…" at bounding box center [363, 206] width 466 height 389
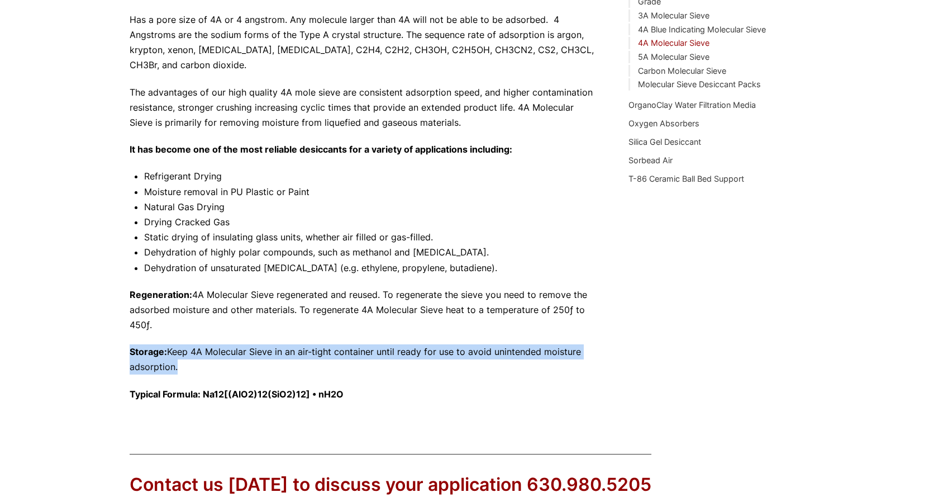
click at [347, 318] on p "Regeneration: 4A Molecular Sieve regenerated and reused. To regenerate the siev…" at bounding box center [363, 310] width 466 height 46
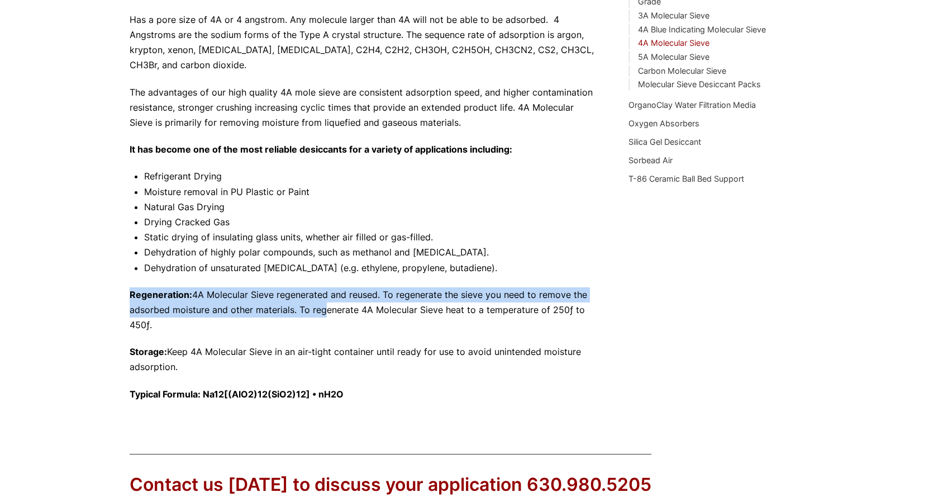
drag, startPoint x: 241, startPoint y: 317, endPoint x: 61, endPoint y: 281, distance: 183.5
click at [61, 281] on div "Our website has detected that you are using an outdated browser that will preve…" at bounding box center [464, 146] width 929 height 1074
drag, startPoint x: 295, startPoint y: 318, endPoint x: 92, endPoint y: 280, distance: 207.0
click at [92, 280] on div "Our website has detected that you are using an outdated browser that will preve…" at bounding box center [464, 146] width 929 height 1074
click at [314, 298] on p "Regeneration: 4A Molecular Sieve regenerated and reused. To regenerate the siev…" at bounding box center [363, 310] width 466 height 46
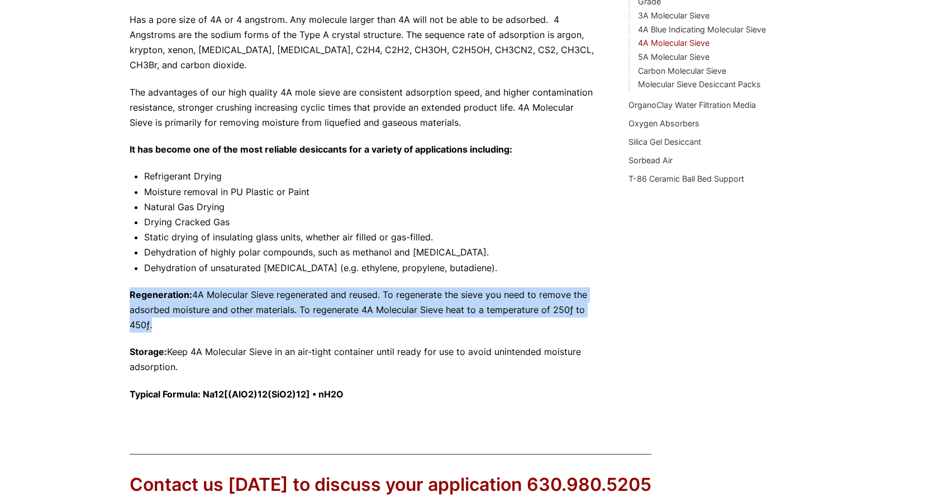
drag, startPoint x: 252, startPoint y: 325, endPoint x: 102, endPoint y: 282, distance: 157.0
click at [102, 282] on div "Our website has detected that you are using an outdated browser that will preve…" at bounding box center [464, 146] width 929 height 1074
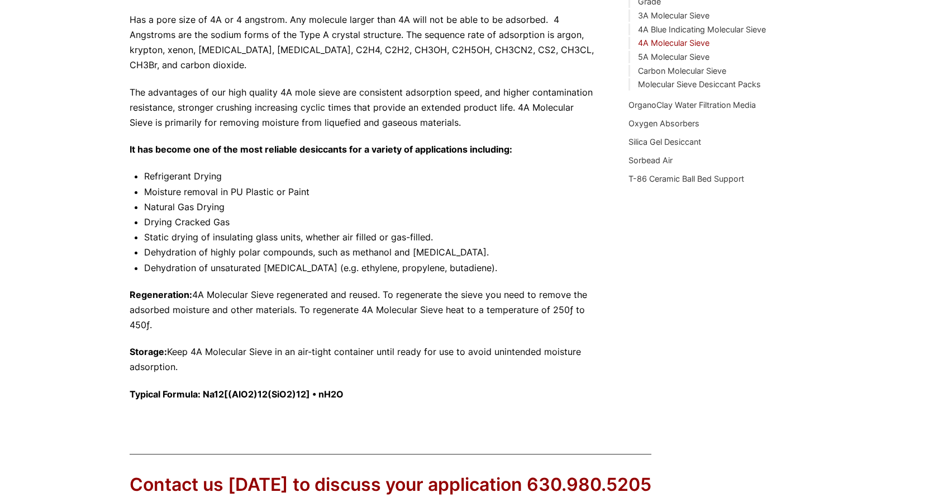
click at [322, 261] on li "Dehydration of unsaturated hydrocarbons (e.g. ethylene, propylene, butadiene)." at bounding box center [369, 267] width 451 height 15
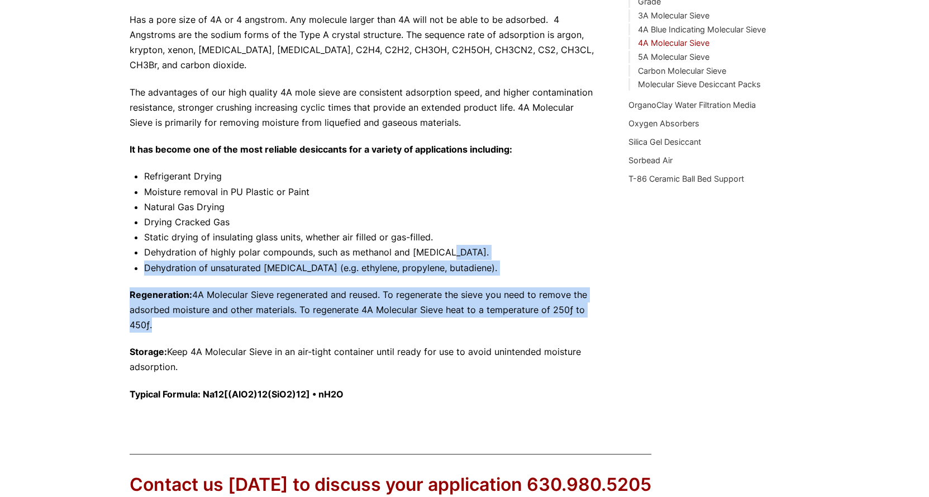
drag, startPoint x: 518, startPoint y: 324, endPoint x: 523, endPoint y: 258, distance: 66.7
click at [523, 258] on div "Has a pore size of 4A or 4 angstrom. Any molecule larger than 4A will not be ab…" at bounding box center [363, 206] width 466 height 389
click at [174, 326] on p "Regeneration: 4A Molecular Sieve regenerated and reused. To regenerate the siev…" at bounding box center [363, 310] width 466 height 46
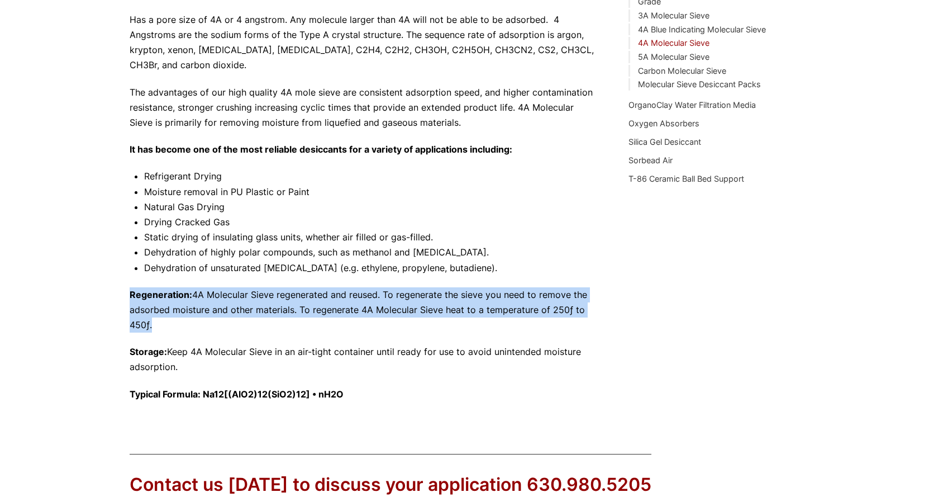
drag, startPoint x: 176, startPoint y: 326, endPoint x: 84, endPoint y: 289, distance: 98.5
click at [84, 289] on div "Our website has detected that you are using an outdated browser that will preve…" at bounding box center [464, 146] width 929 height 1074
click at [453, 319] on p "Regeneration: 4A Molecular Sieve regenerated and reused. To regenerate the siev…" at bounding box center [363, 310] width 466 height 46
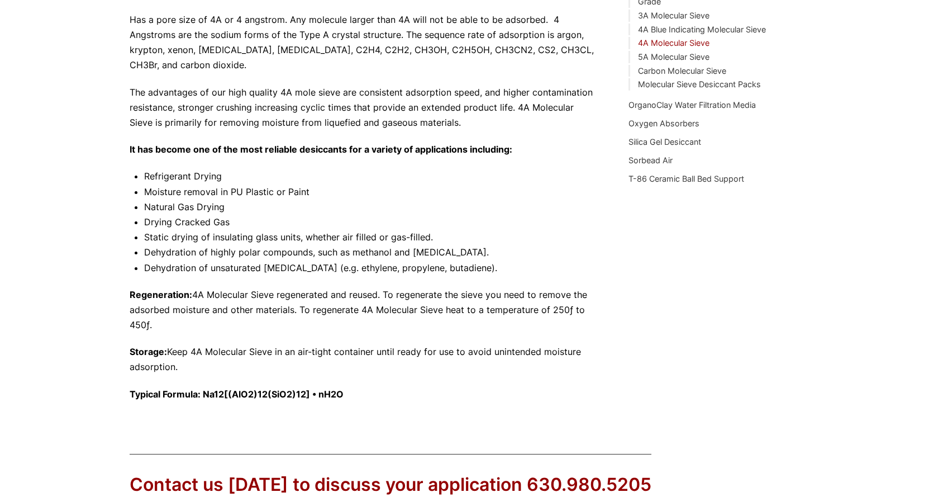
click at [445, 317] on p "Regeneration: 4A Molecular Sieve regenerated and reused. To regenerate the siev…" at bounding box center [363, 310] width 466 height 46
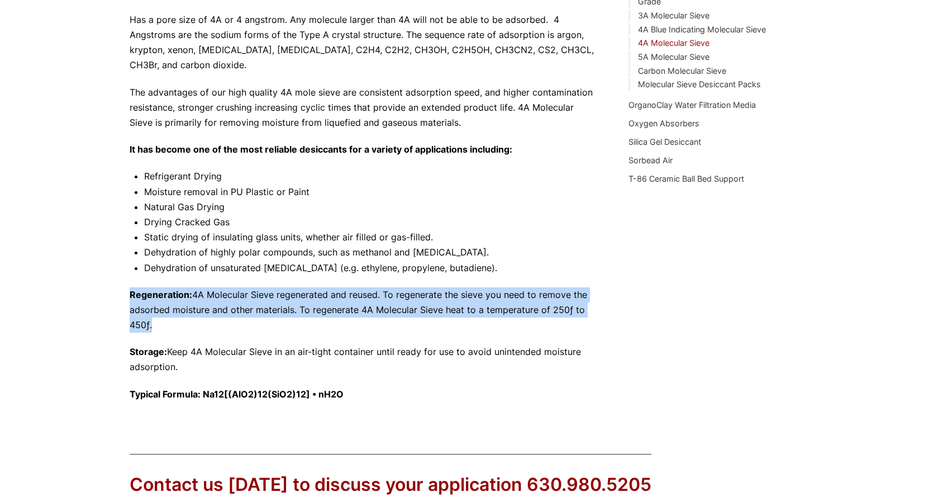
drag, startPoint x: 442, startPoint y: 320, endPoint x: 124, endPoint y: 289, distance: 319.3
click at [124, 289] on div "Our website has detected that you are using an outdated browser that will preve…" at bounding box center [464, 146] width 929 height 1074
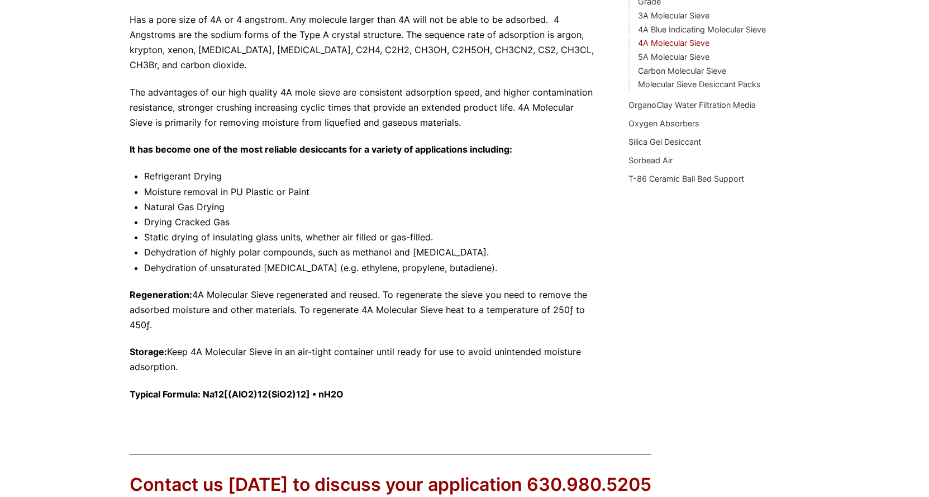
click at [161, 333] on div "Has a pore size of 4A or 4 angstrom. Any molecule larger than 4A will not be ab…" at bounding box center [363, 206] width 466 height 389
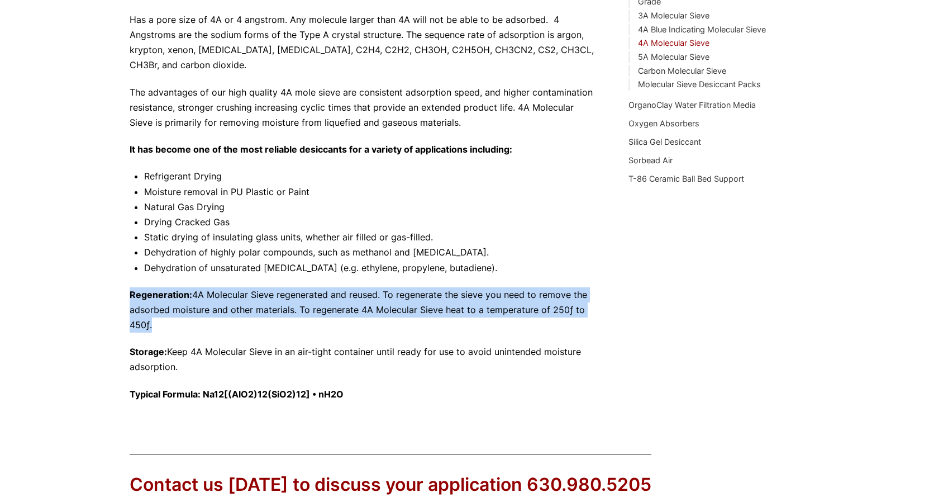
drag, startPoint x: 169, startPoint y: 325, endPoint x: 110, endPoint y: 278, distance: 75.6
click at [110, 278] on div "Our website has detected that you are using an outdated browser that will preve…" at bounding box center [464, 146] width 929 height 1074
click at [111, 288] on div "Our website has detected that you are using an outdated browser that will preve…" at bounding box center [464, 146] width 929 height 1074
drag, startPoint x: 120, startPoint y: 293, endPoint x: 165, endPoint y: 330, distance: 58.7
click at [165, 330] on div "Our website has detected that you are using an outdated browser that will preve…" at bounding box center [464, 146] width 929 height 1074
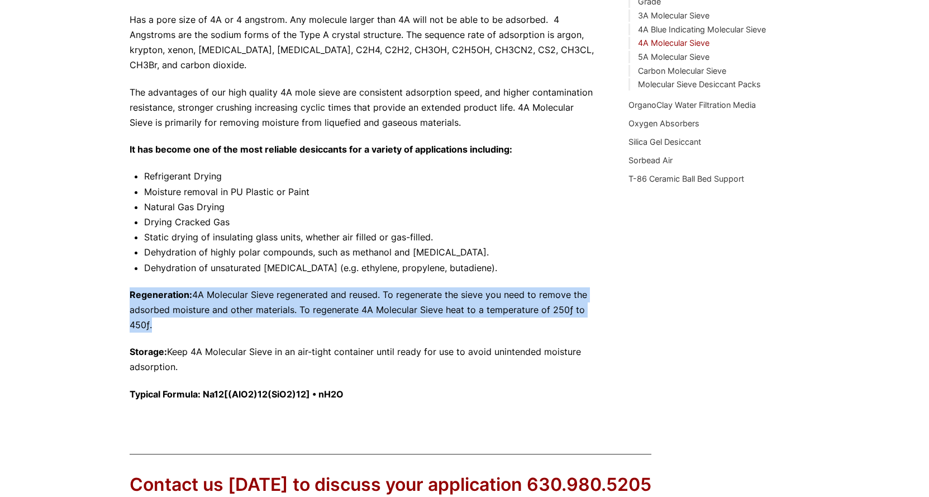
click at [166, 328] on p "Regeneration: 4A Molecular Sieve regenerated and reused. To regenerate the siev…" at bounding box center [363, 310] width 466 height 46
drag, startPoint x: 134, startPoint y: 315, endPoint x: 120, endPoint y: 294, distance: 24.6
click at [120, 294] on div "Our website has detected that you are using an outdated browser that will preve…" at bounding box center [464, 146] width 929 height 1074
click at [161, 331] on p "Regeneration: 4A Molecular Sieve regenerated and reused. To regenerate the siev…" at bounding box center [363, 310] width 466 height 46
drag, startPoint x: 128, startPoint y: 321, endPoint x: 126, endPoint y: 291, distance: 30.2
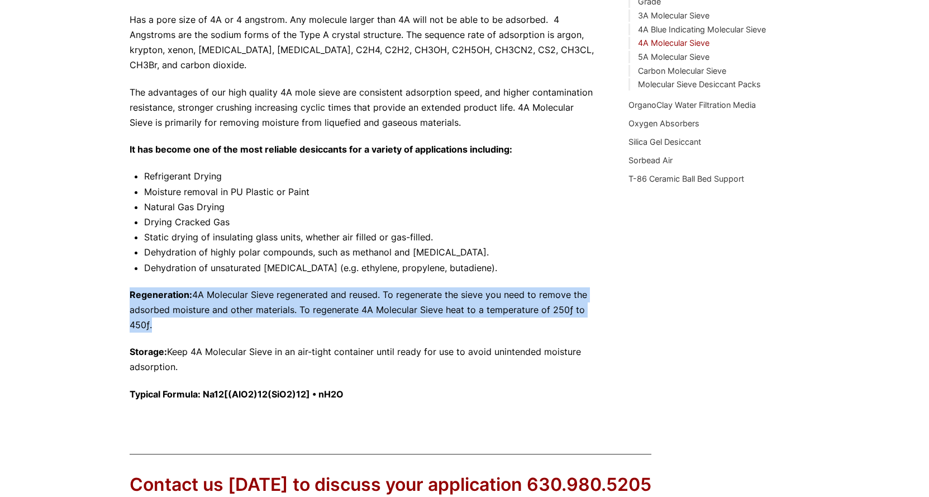
click at [126, 291] on div "Our website has detected that you are using an outdated browser that will preve…" at bounding box center [464, 146] width 929 height 1074
click at [193, 327] on p "Regeneration: 4A Molecular Sieve regenerated and reused. To regenerate the siev…" at bounding box center [363, 310] width 466 height 46
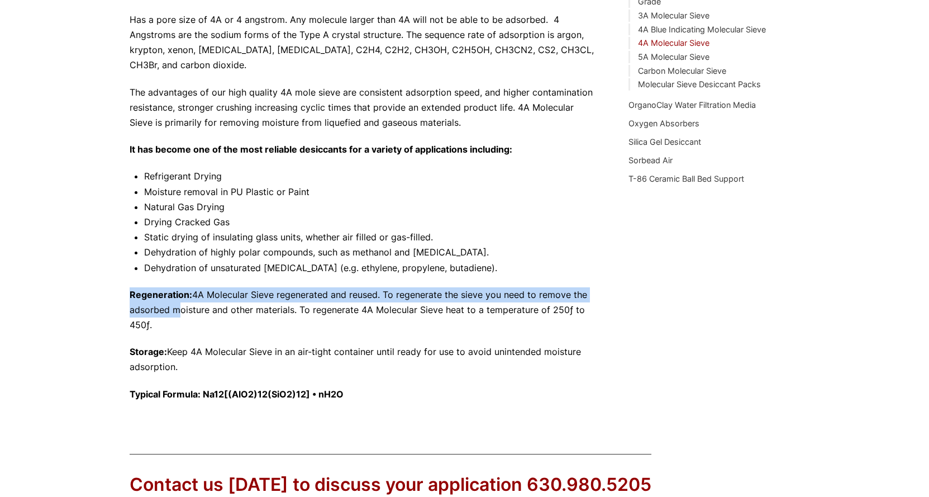
drag, startPoint x: 176, startPoint y: 317, endPoint x: 136, endPoint y: 292, distance: 47.4
click at [136, 292] on p "Regeneration: 4A Molecular Sieve regenerated and reused. To regenerate the siev…" at bounding box center [363, 310] width 466 height 46
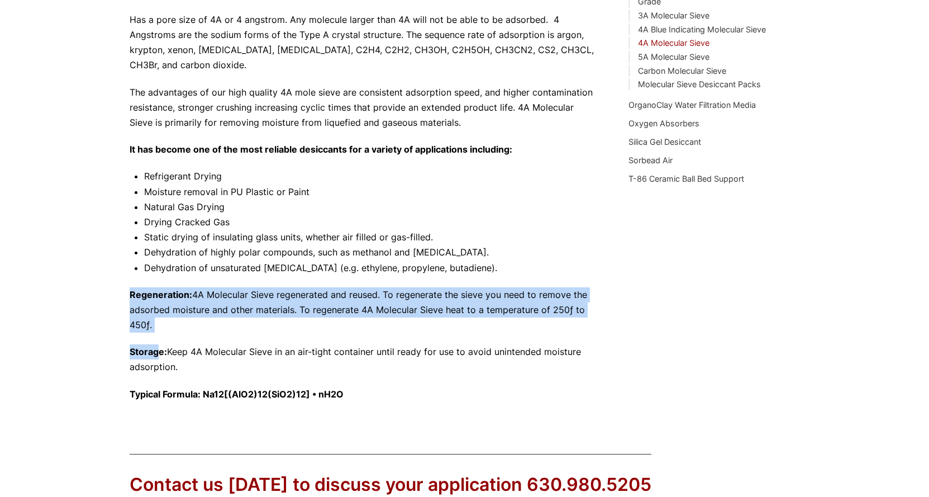
drag, startPoint x: 156, startPoint y: 333, endPoint x: 151, endPoint y: 316, distance: 18.7
click at [112, 277] on div "Our website has detected that you are using an outdated browser that will preve…" at bounding box center [464, 146] width 929 height 1074
click at [151, 316] on p "Regeneration: 4A Molecular Sieve regenerated and reused. To regenerate the siev…" at bounding box center [363, 310] width 466 height 46
drag, startPoint x: 128, startPoint y: 294, endPoint x: 151, endPoint y: 324, distance: 38.2
click at [151, 324] on div "Our website has detected that you are using an outdated browser that will preve…" at bounding box center [464, 146] width 929 height 1074
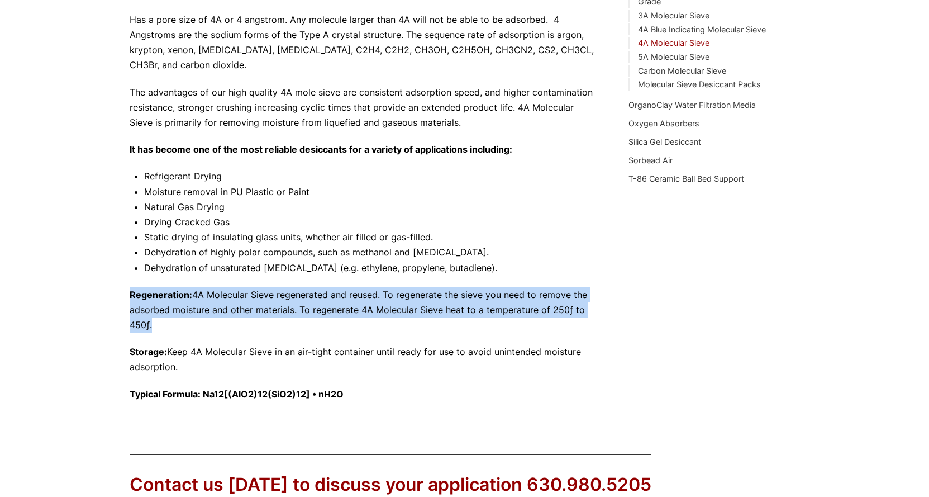
click at [151, 324] on p "Regeneration: 4A Molecular Sieve regenerated and reused. To regenerate the siev…" at bounding box center [363, 310] width 466 height 46
drag, startPoint x: 154, startPoint y: 326, endPoint x: 116, endPoint y: 289, distance: 52.9
click at [116, 289] on div "Our website has detected that you are using an outdated browser that will preve…" at bounding box center [464, 146] width 929 height 1074
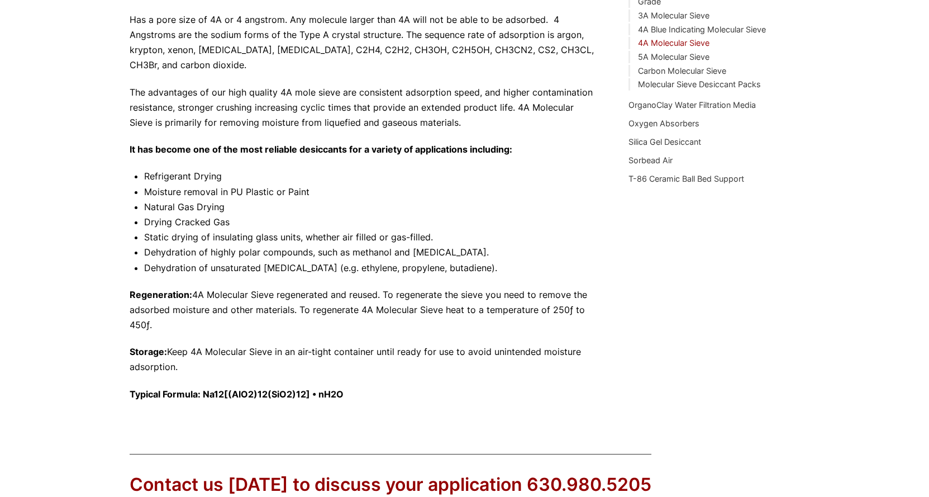
click at [205, 347] on p "Storage: Keep 4A Molecular Sieve in an air-tight container until ready for use …" at bounding box center [363, 359] width 466 height 30
